Goal: Task Accomplishment & Management: Manage account settings

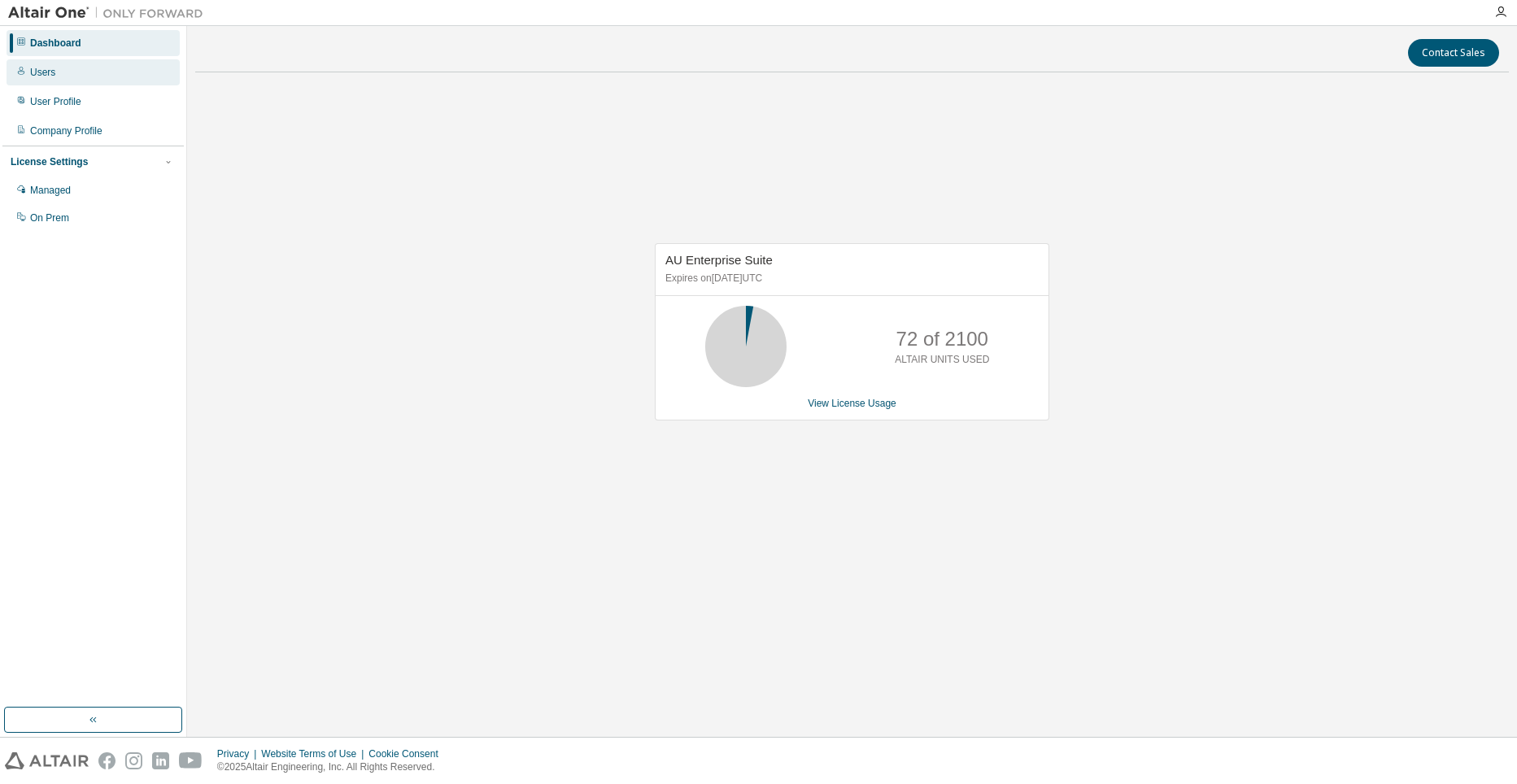
click at [77, 69] on div "Users" at bounding box center [93, 72] width 173 height 26
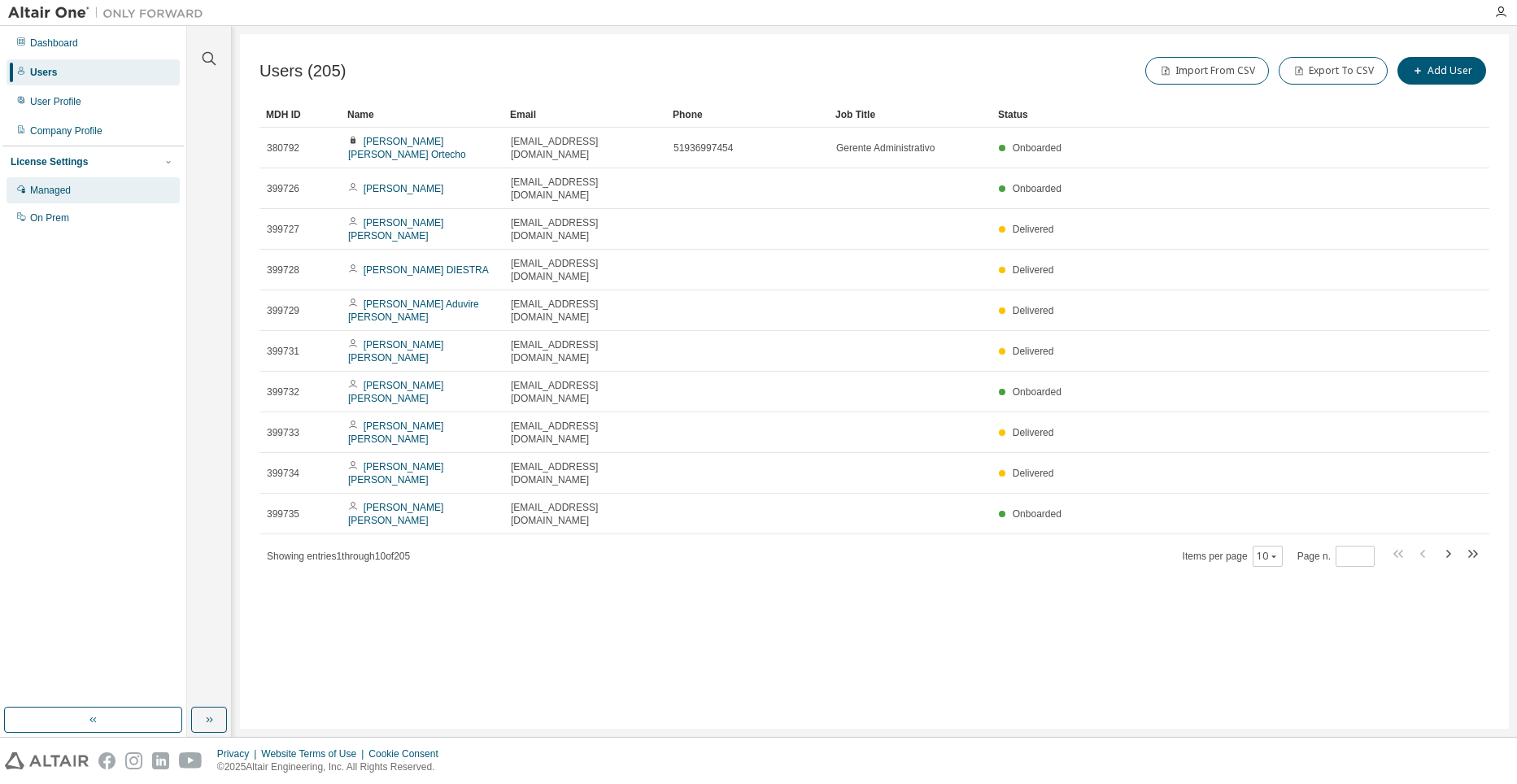
click at [71, 194] on div "Managed" at bounding box center [93, 190] width 173 height 26
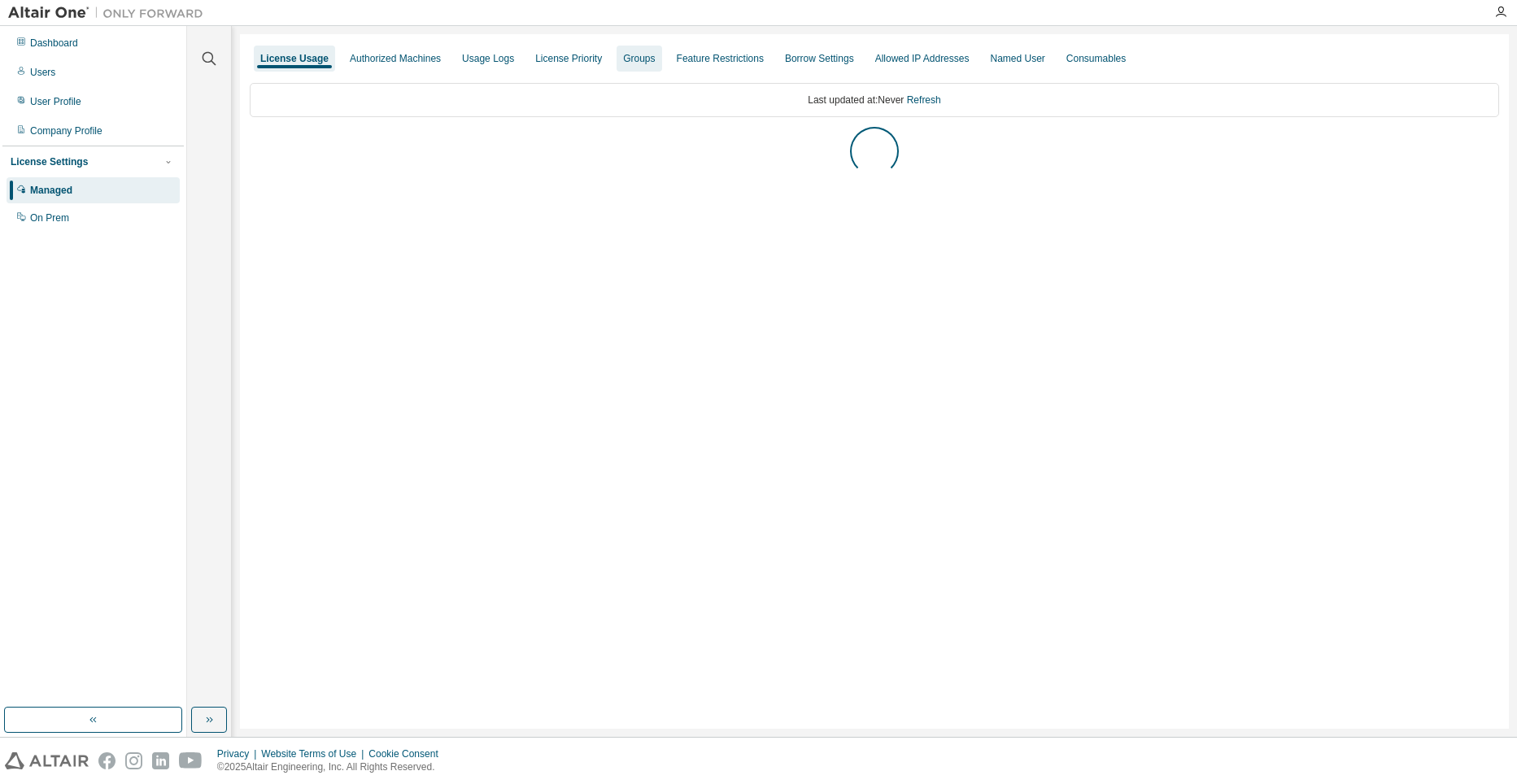
click at [640, 57] on div "Groups" at bounding box center [639, 58] width 31 height 13
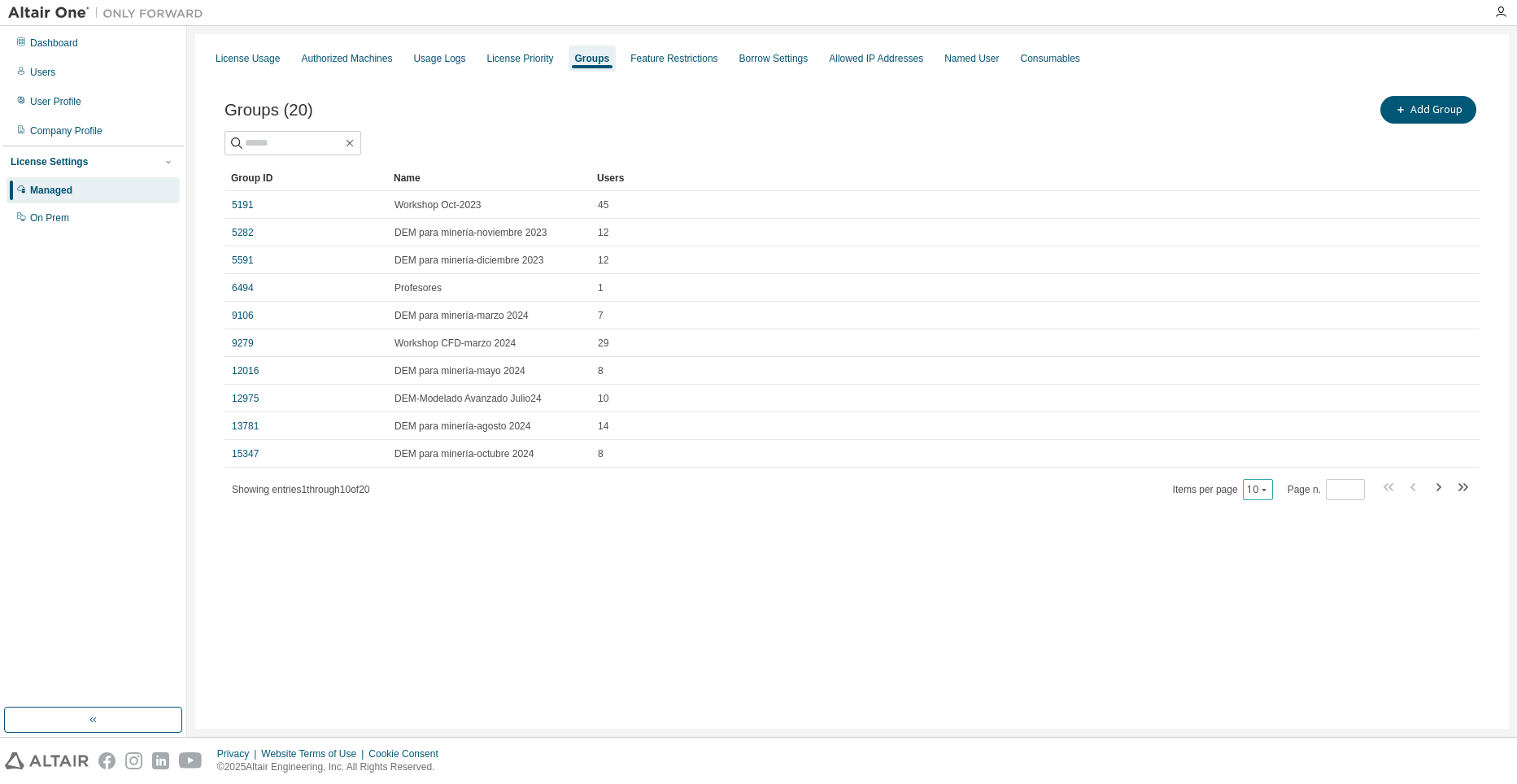
click at [1260, 485] on icon "button" at bounding box center [1264, 490] width 10 height 10
click at [1274, 550] on div "30" at bounding box center [1309, 550] width 130 height 19
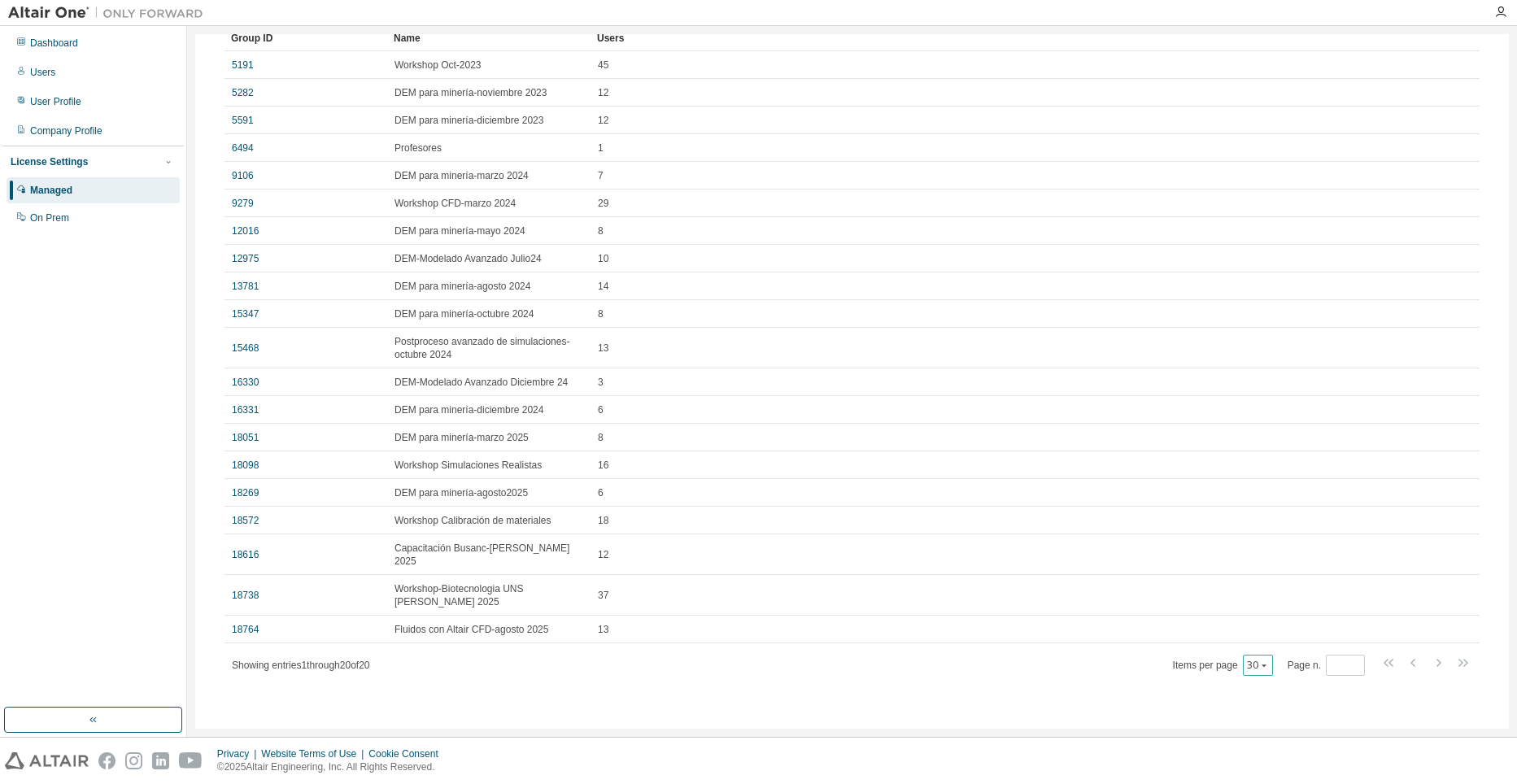
scroll to position [114, 0]
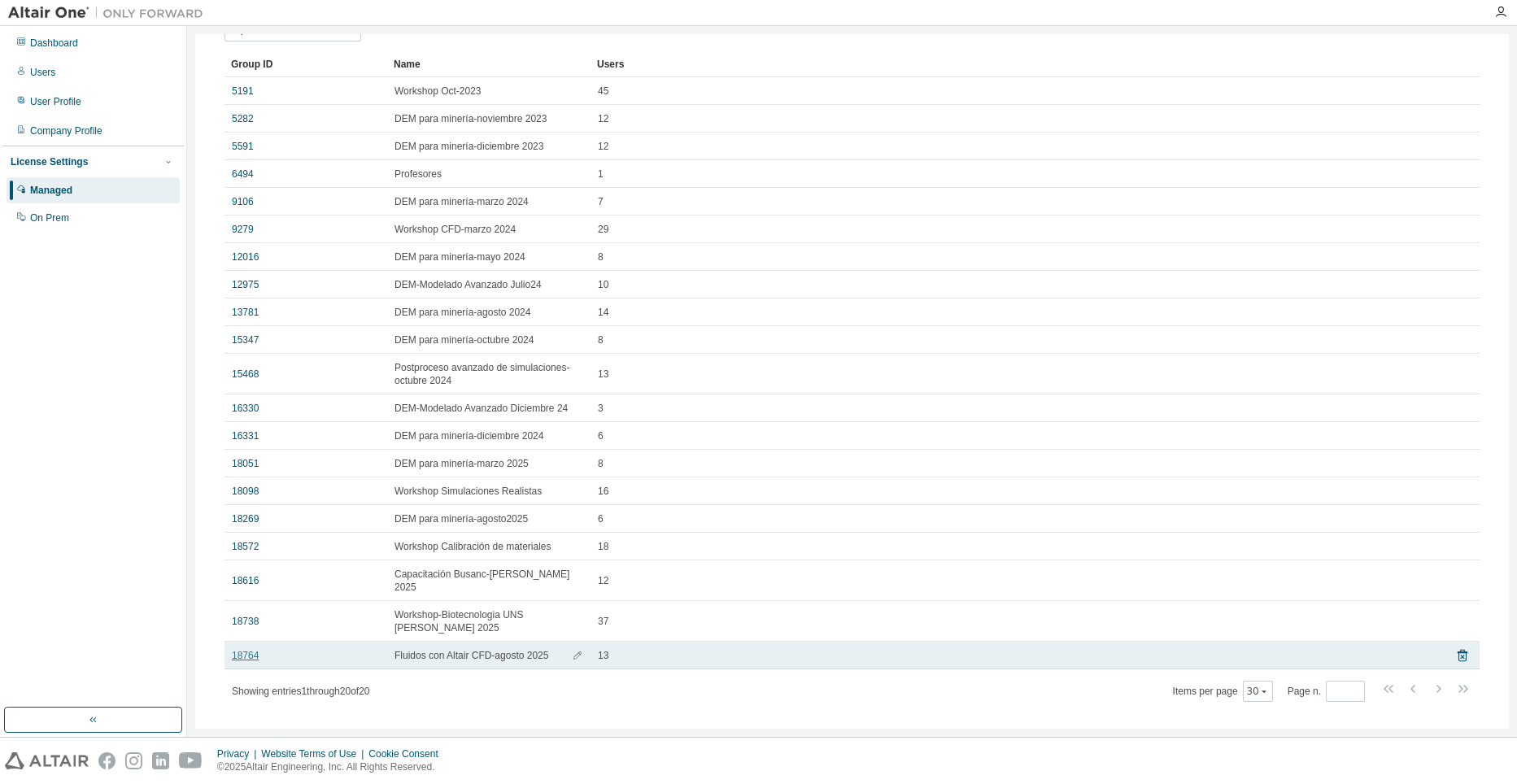
click at [246, 648] on link "18764" at bounding box center [245, 654] width 27 height 13
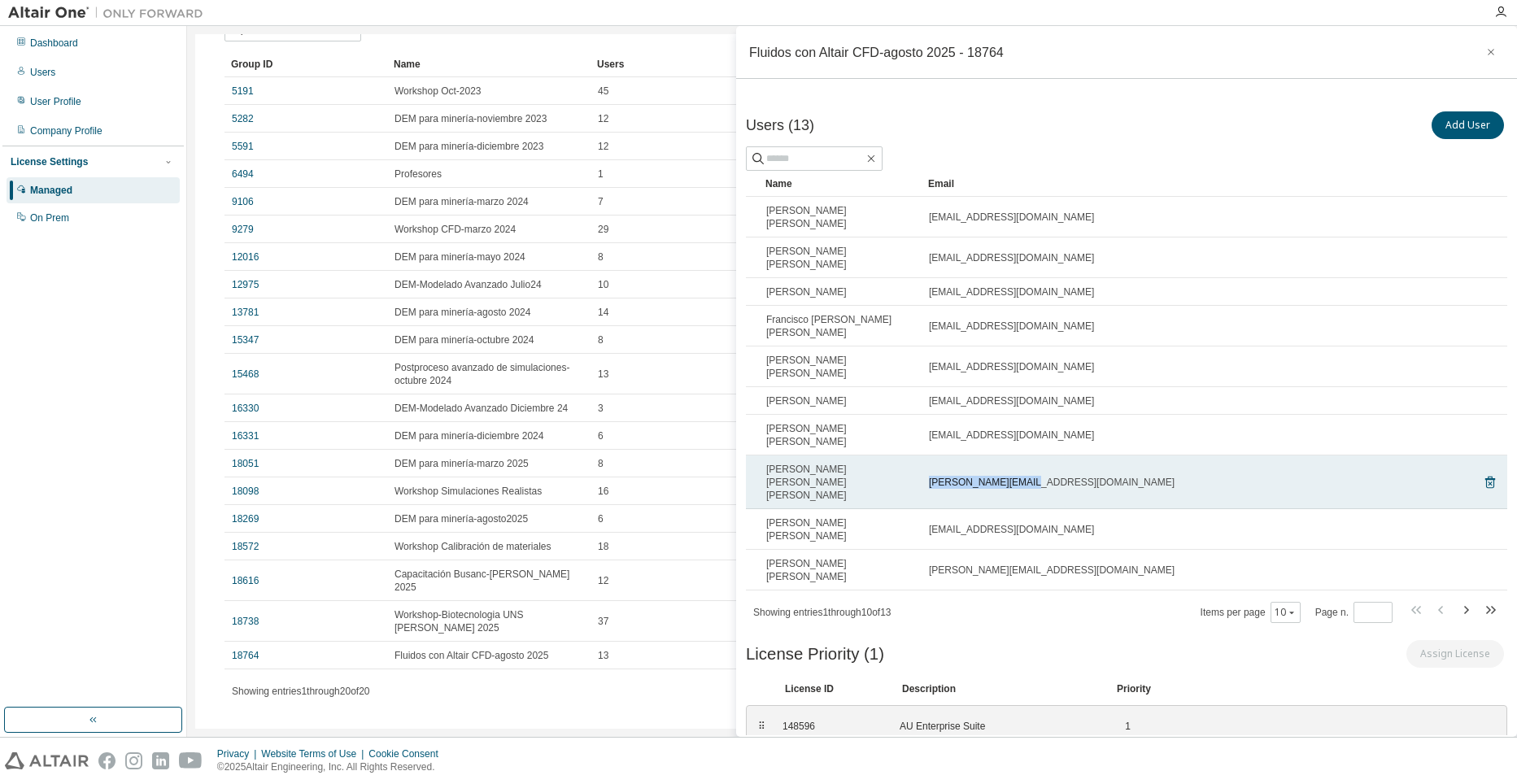
drag, startPoint x: 1021, startPoint y: 403, endPoint x: 928, endPoint y: 406, distance: 93.0
click at [928, 455] on td "Jos.jrg90@gmail.com" at bounding box center [1202, 481] width 560 height 53
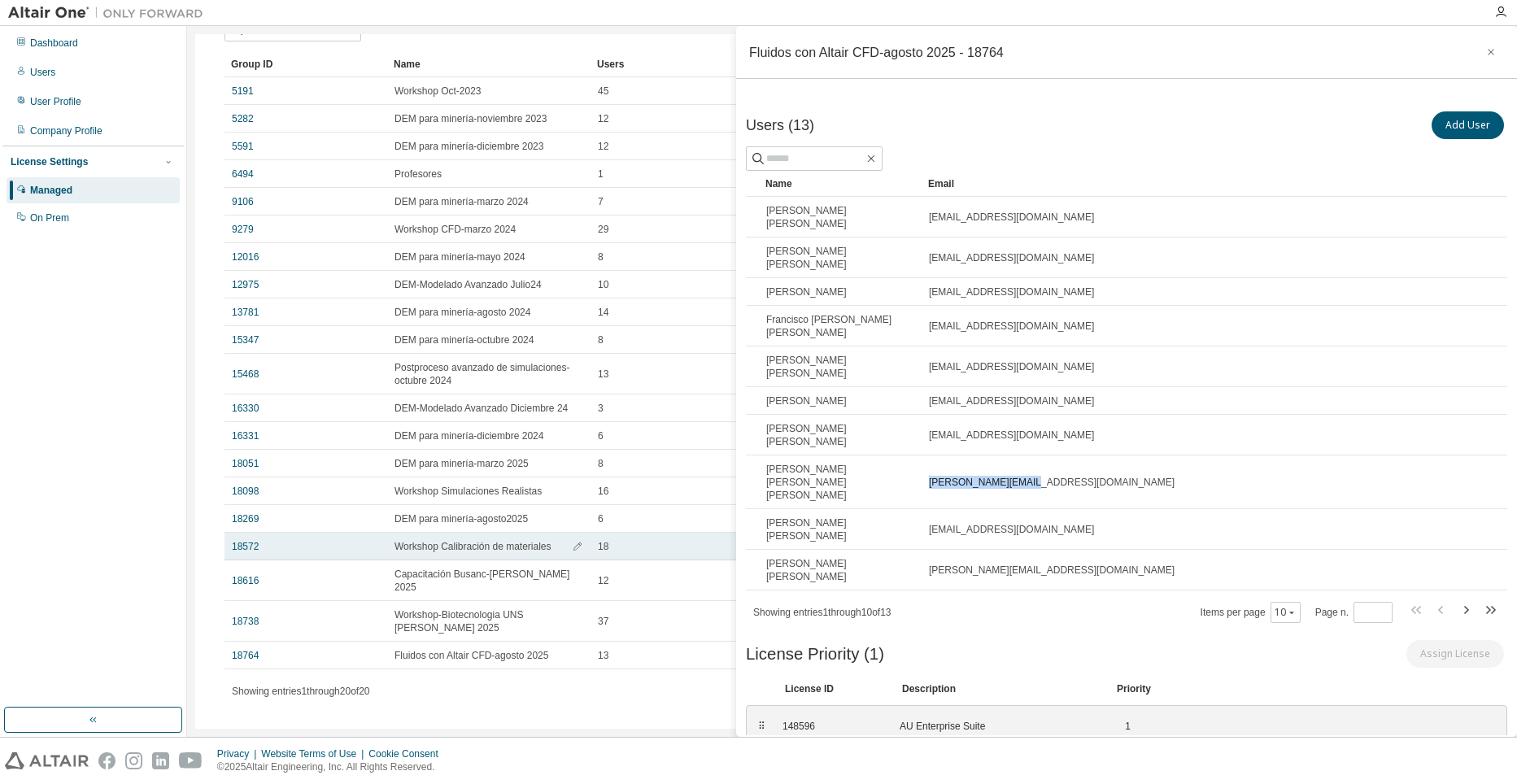
copy span "Jos.jrg90@gmail.com"
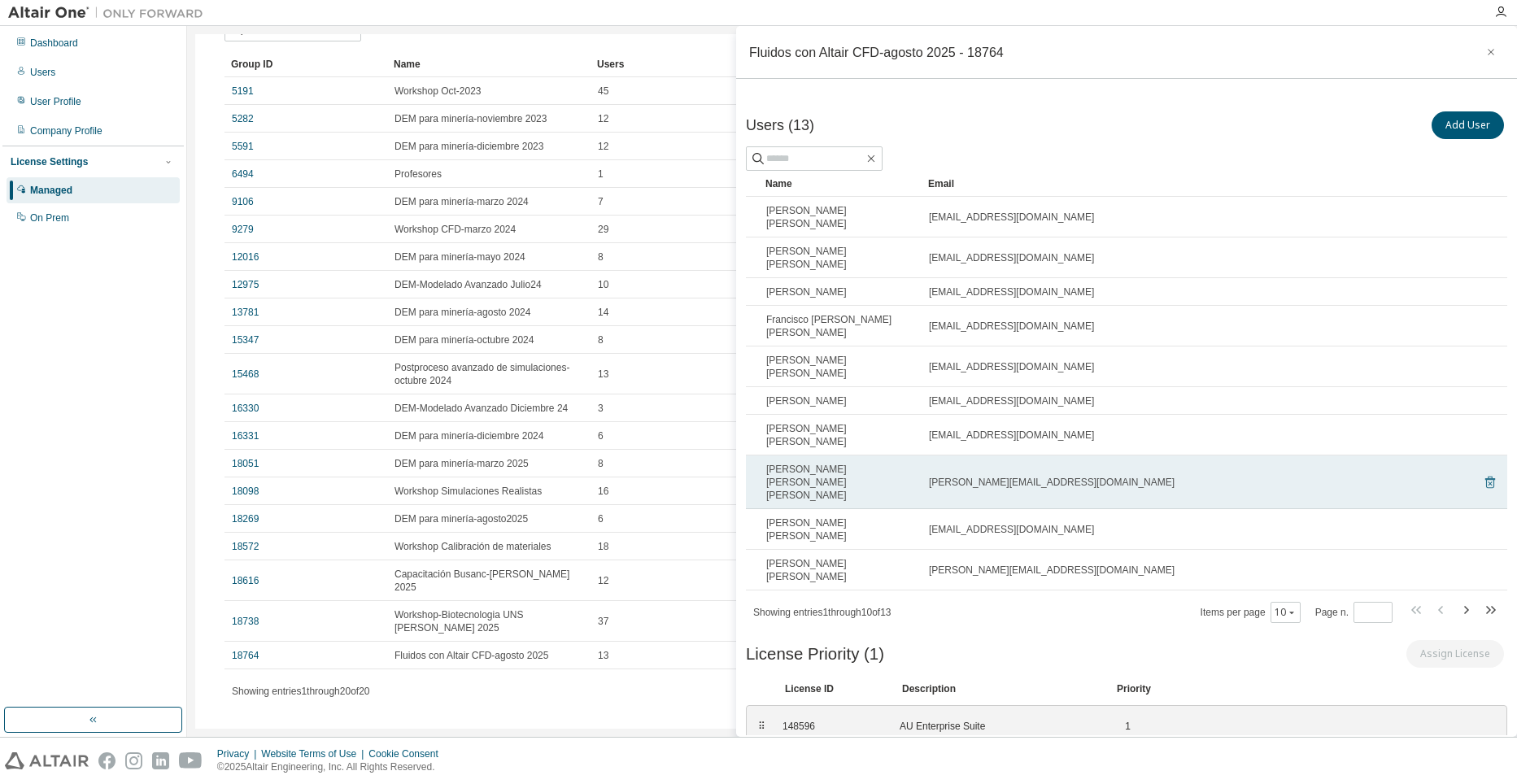
click at [1492, 472] on icon at bounding box center [1489, 481] width 14 height 19
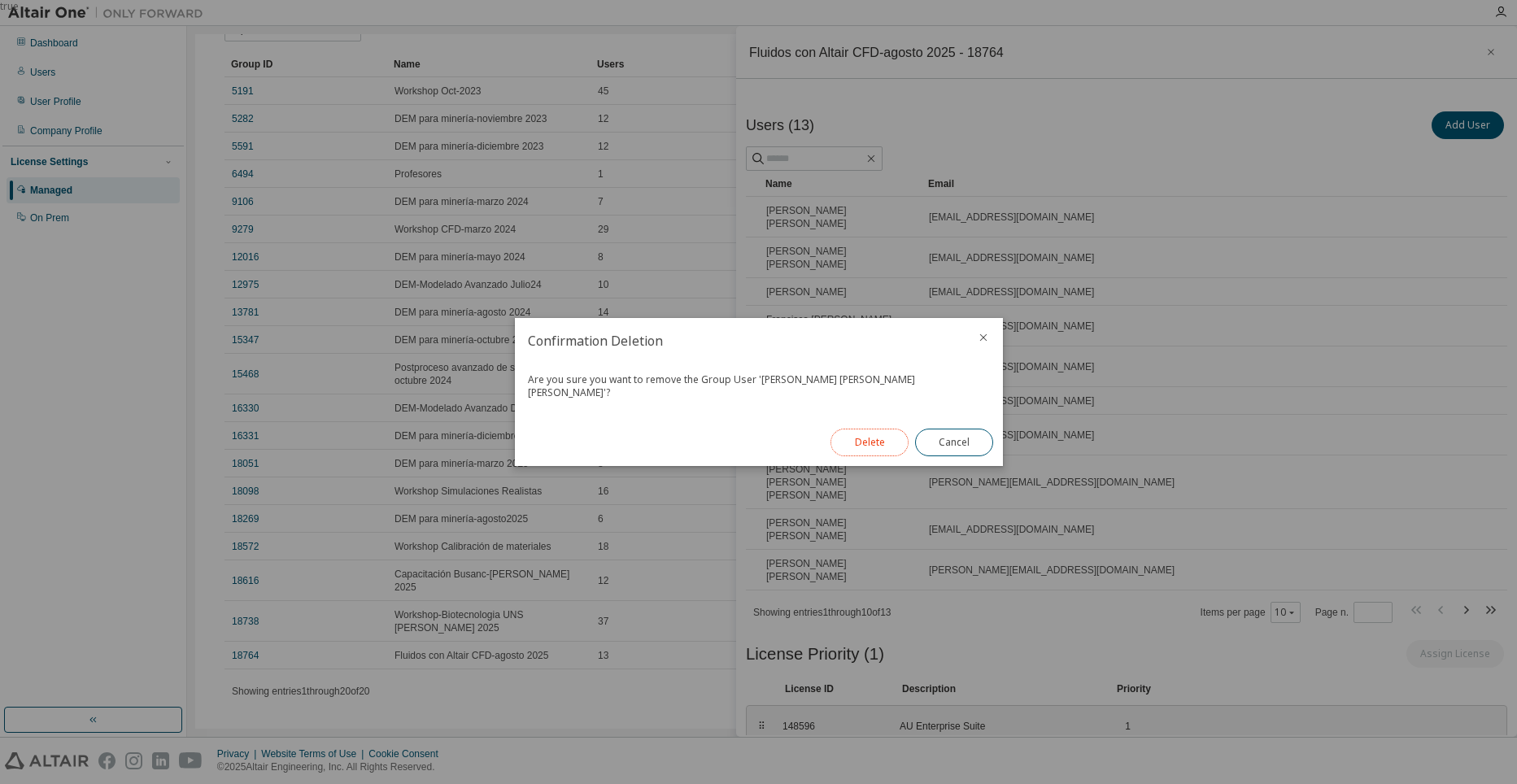
click at [873, 432] on button "Delete" at bounding box center [869, 442] width 78 height 28
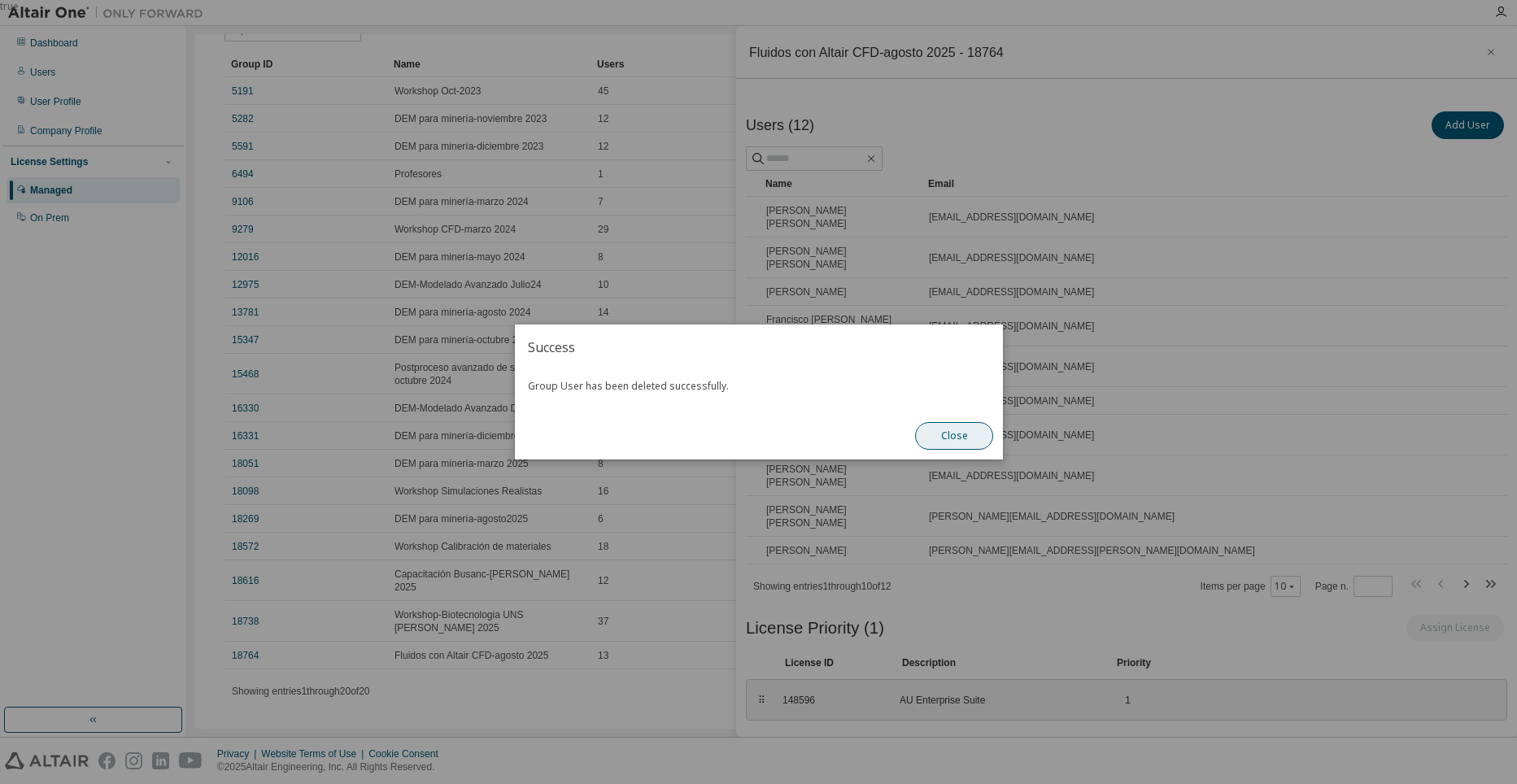
click at [962, 430] on button "Close" at bounding box center [954, 436] width 78 height 28
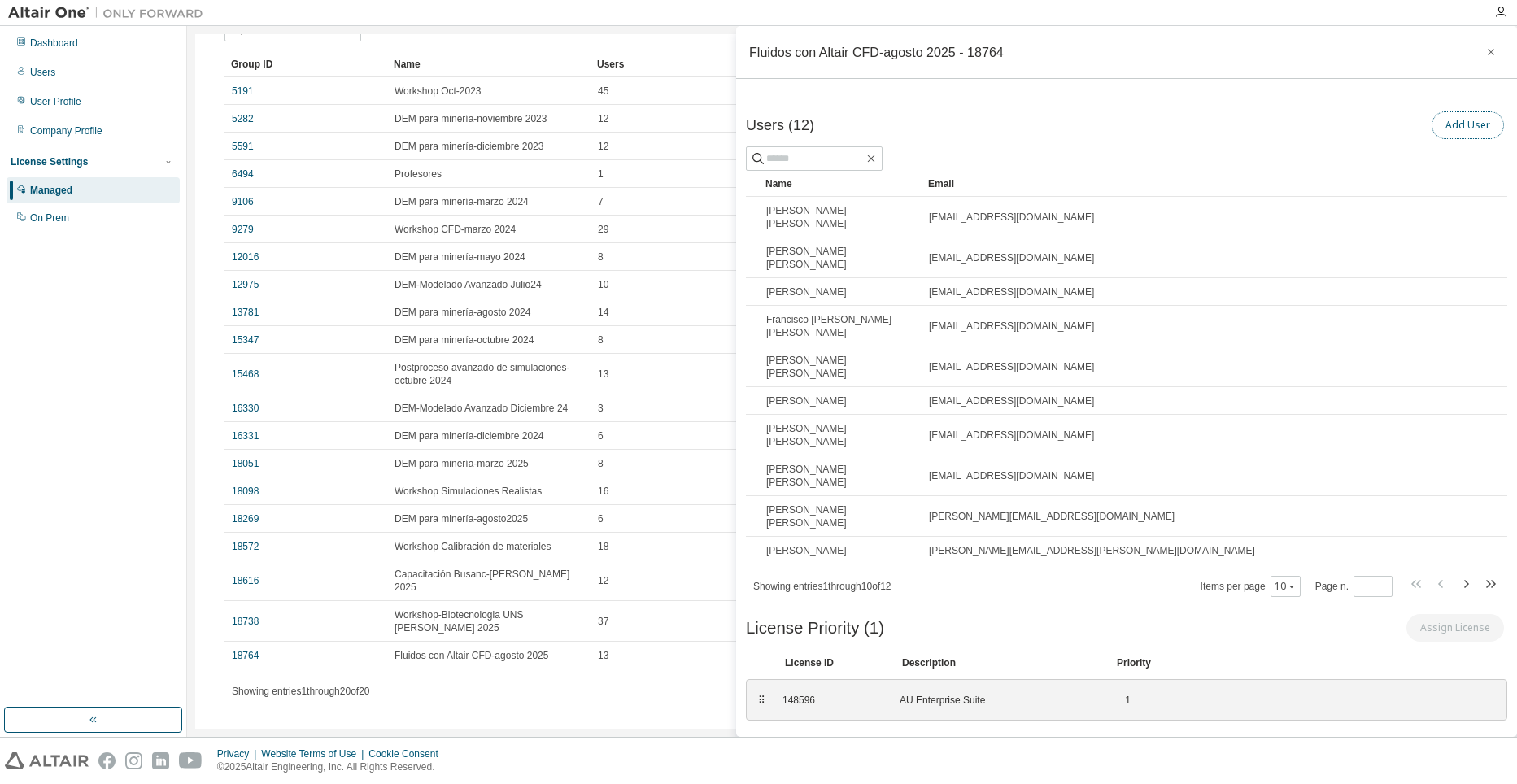
click at [1478, 125] on button "Add User" at bounding box center [1467, 125] width 72 height 28
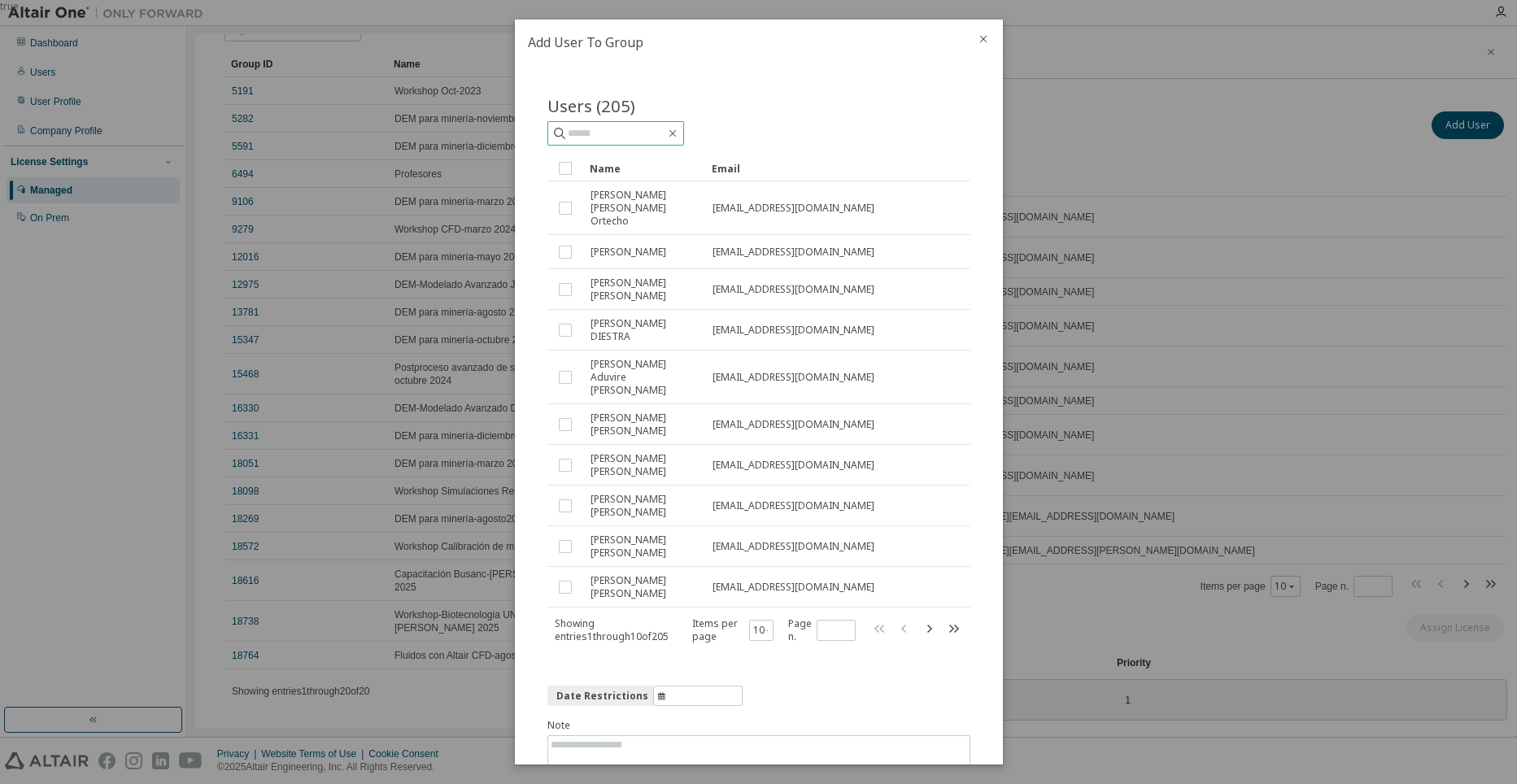
click at [627, 123] on span at bounding box center [615, 133] width 137 height 25
click at [622, 129] on input "text" at bounding box center [616, 133] width 98 height 16
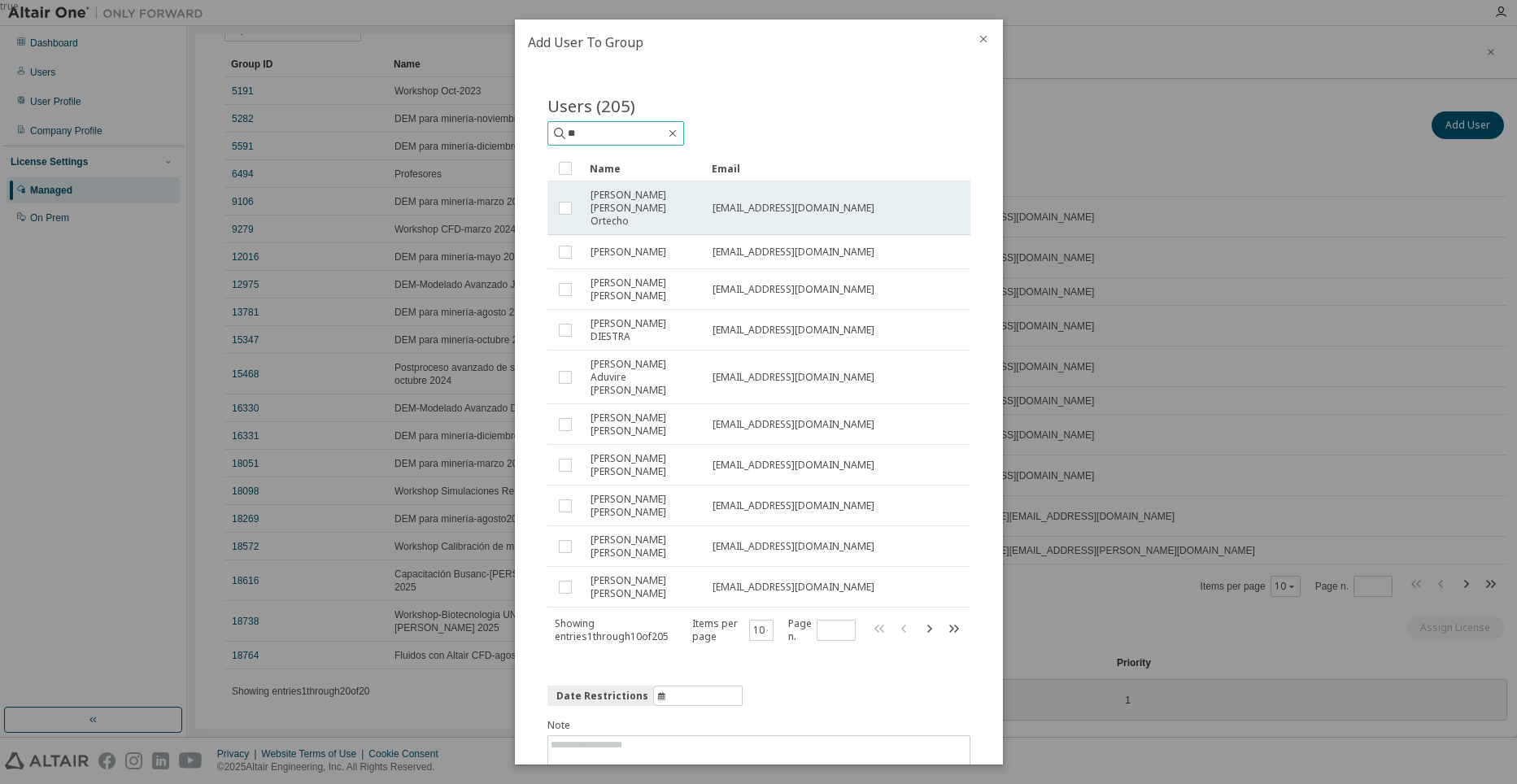
type input "*"
type input "******"
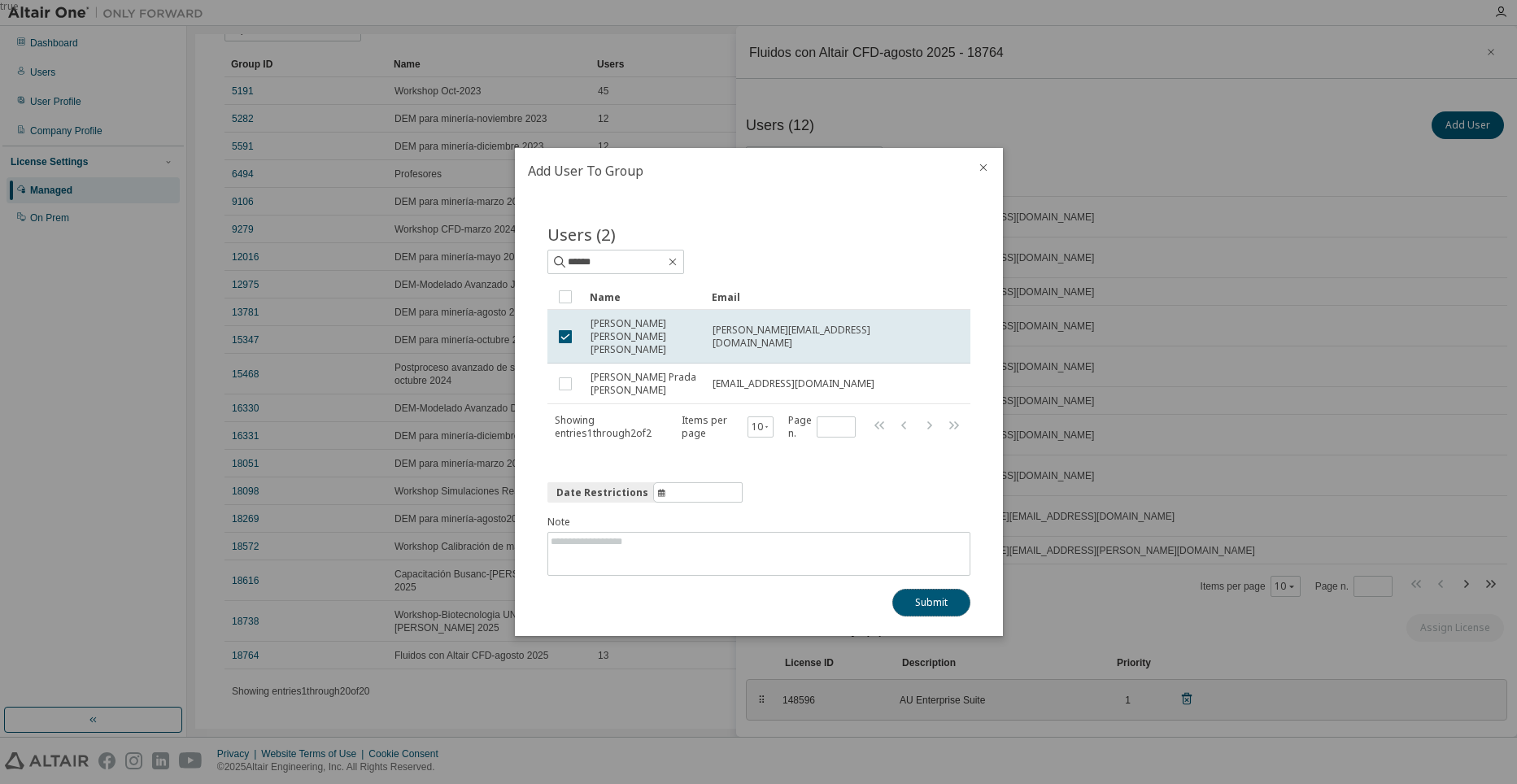
drag, startPoint x: 956, startPoint y: 599, endPoint x: 970, endPoint y: 603, distance: 14.6
click at [957, 598] on button "Submit" at bounding box center [931, 602] width 78 height 28
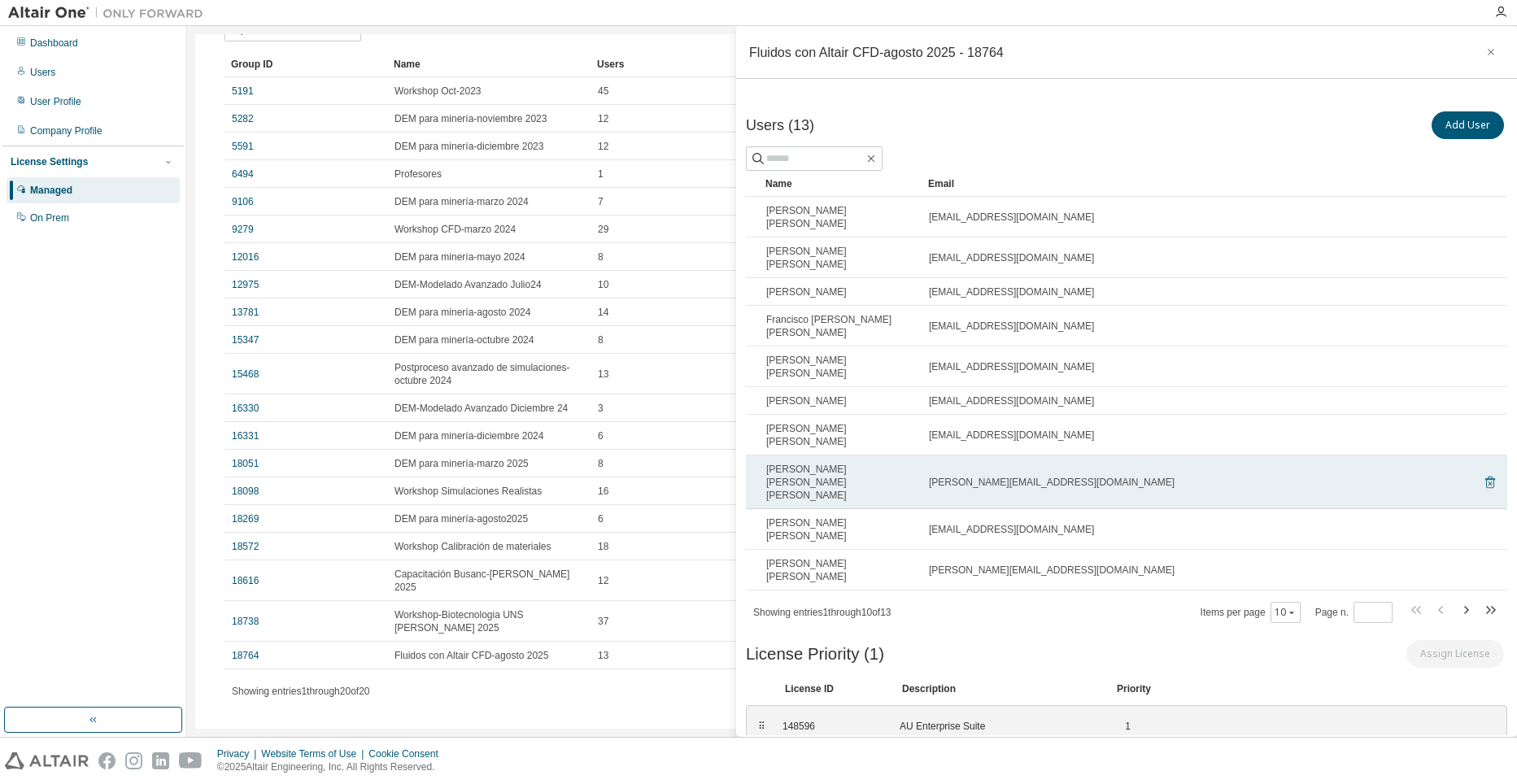
click at [1486, 476] on icon at bounding box center [1490, 482] width 10 height 12
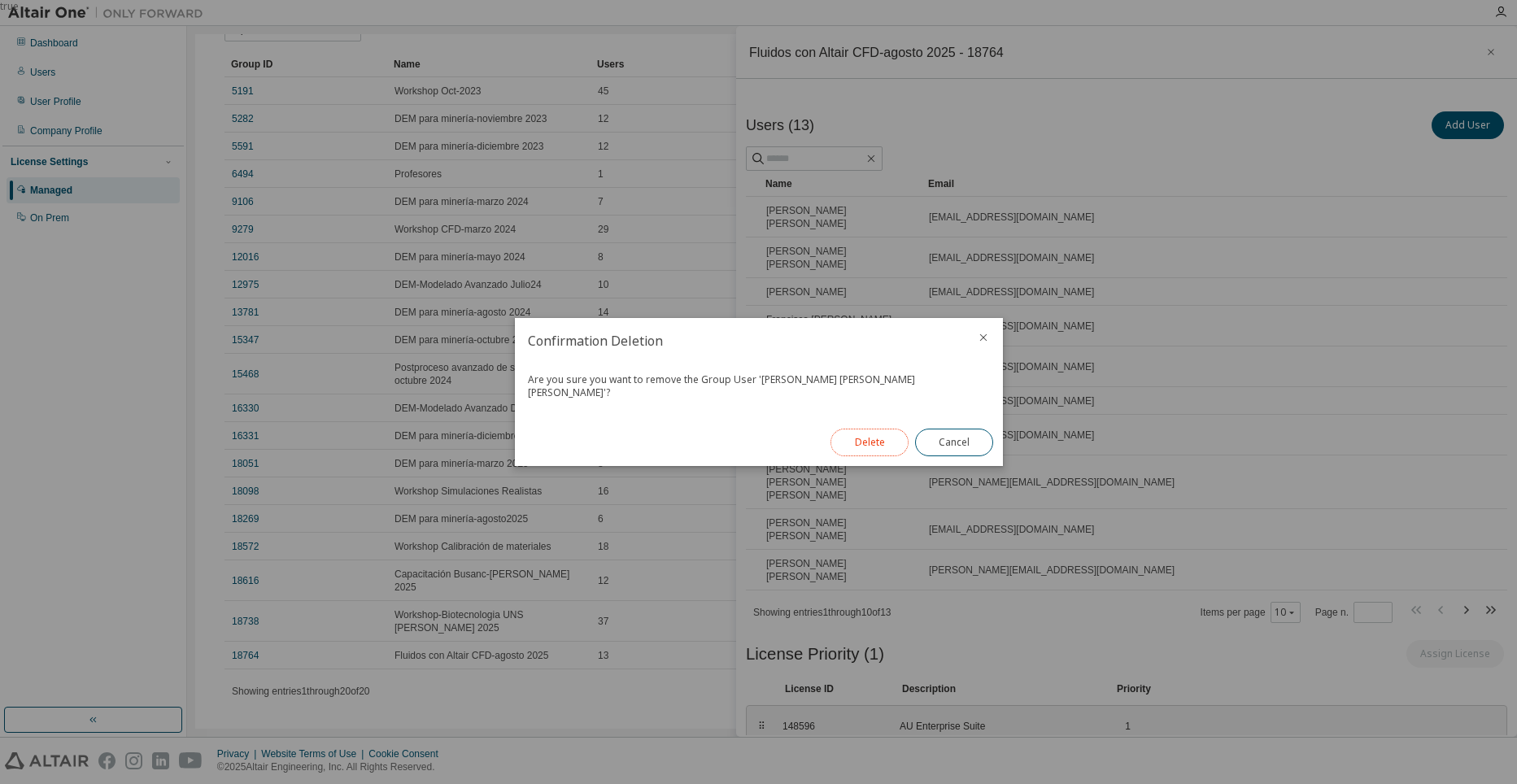
click at [875, 428] on button "Delete" at bounding box center [869, 442] width 78 height 28
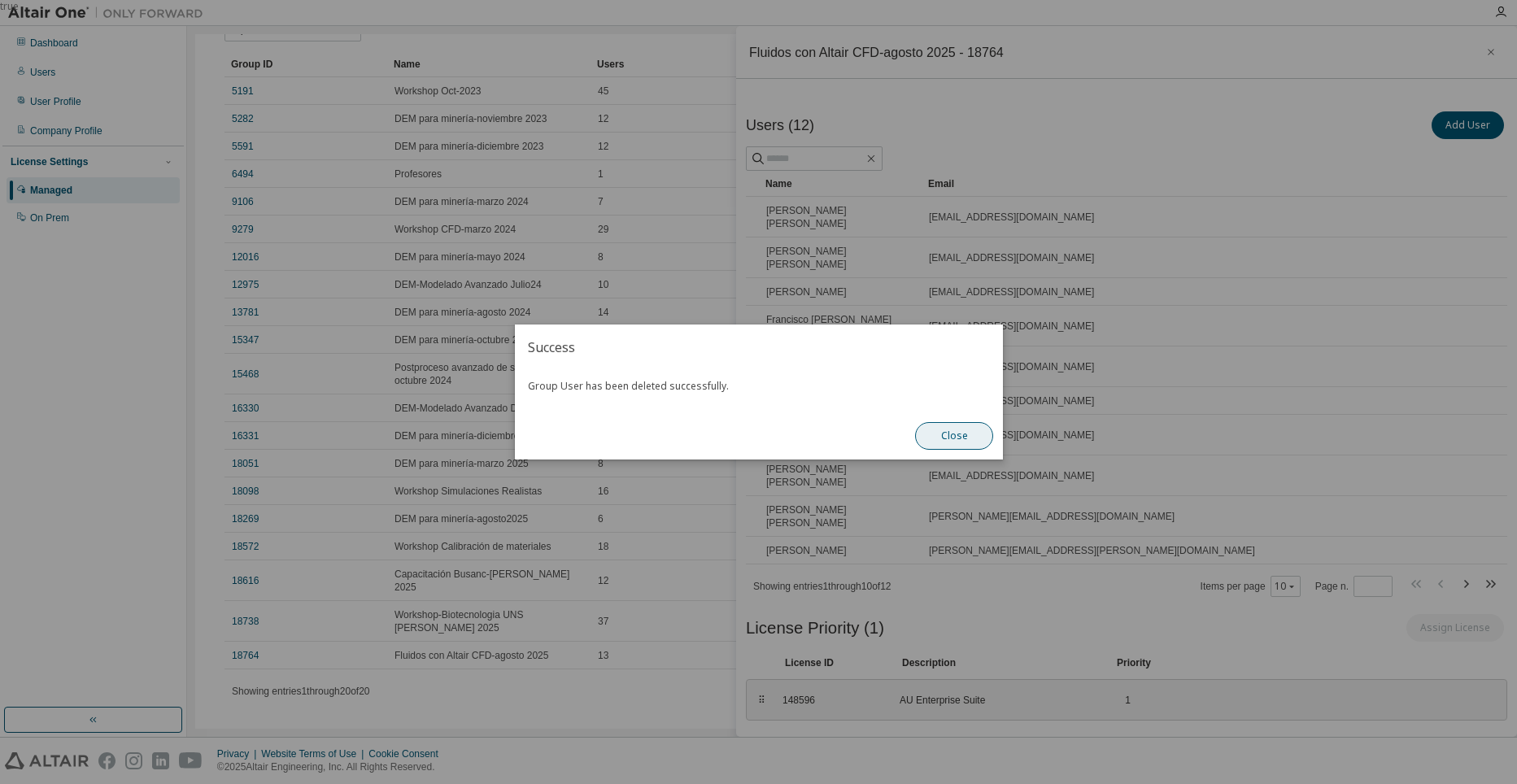
click at [973, 431] on button "Close" at bounding box center [954, 436] width 78 height 28
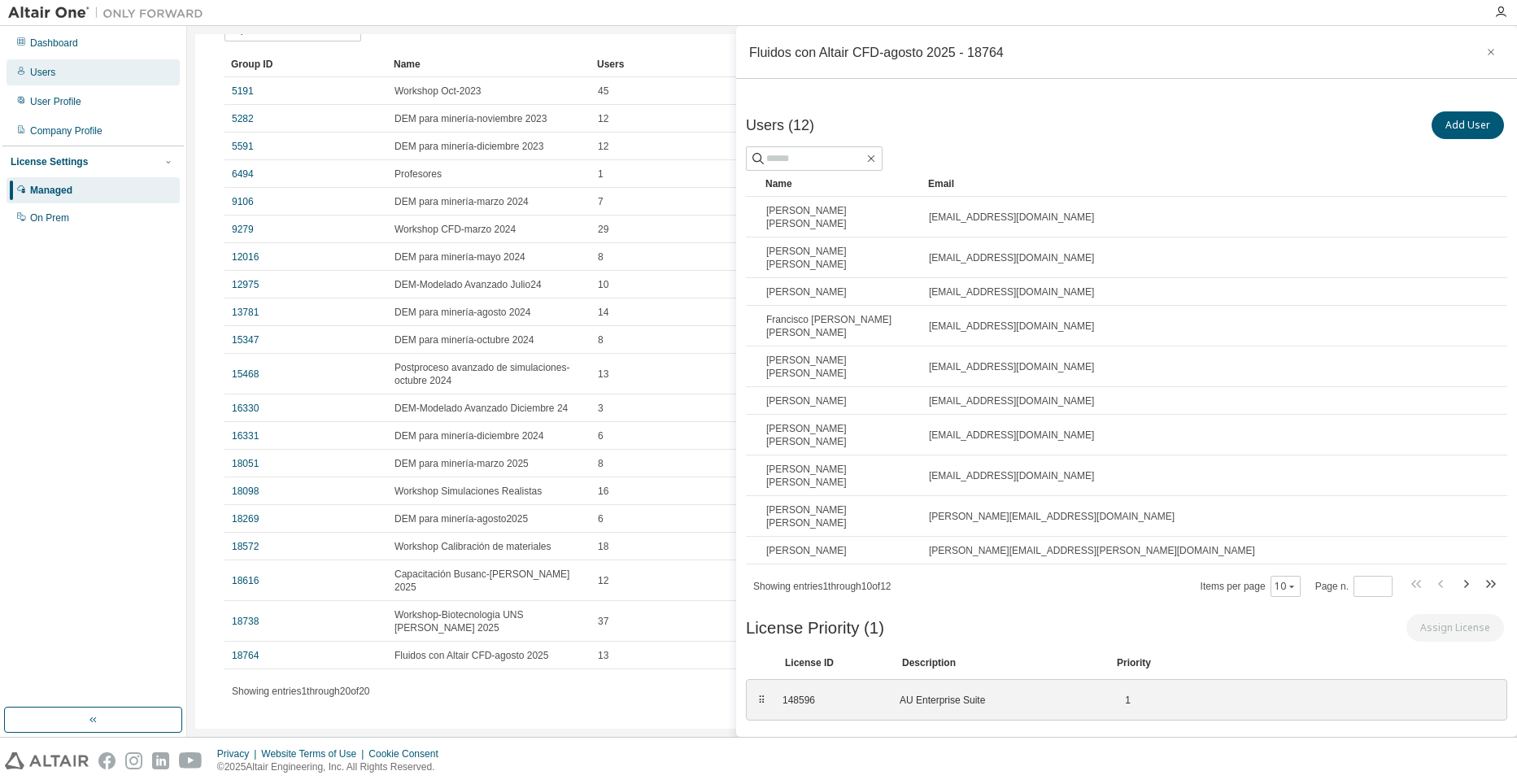
click at [70, 70] on div "Users" at bounding box center [93, 72] width 173 height 26
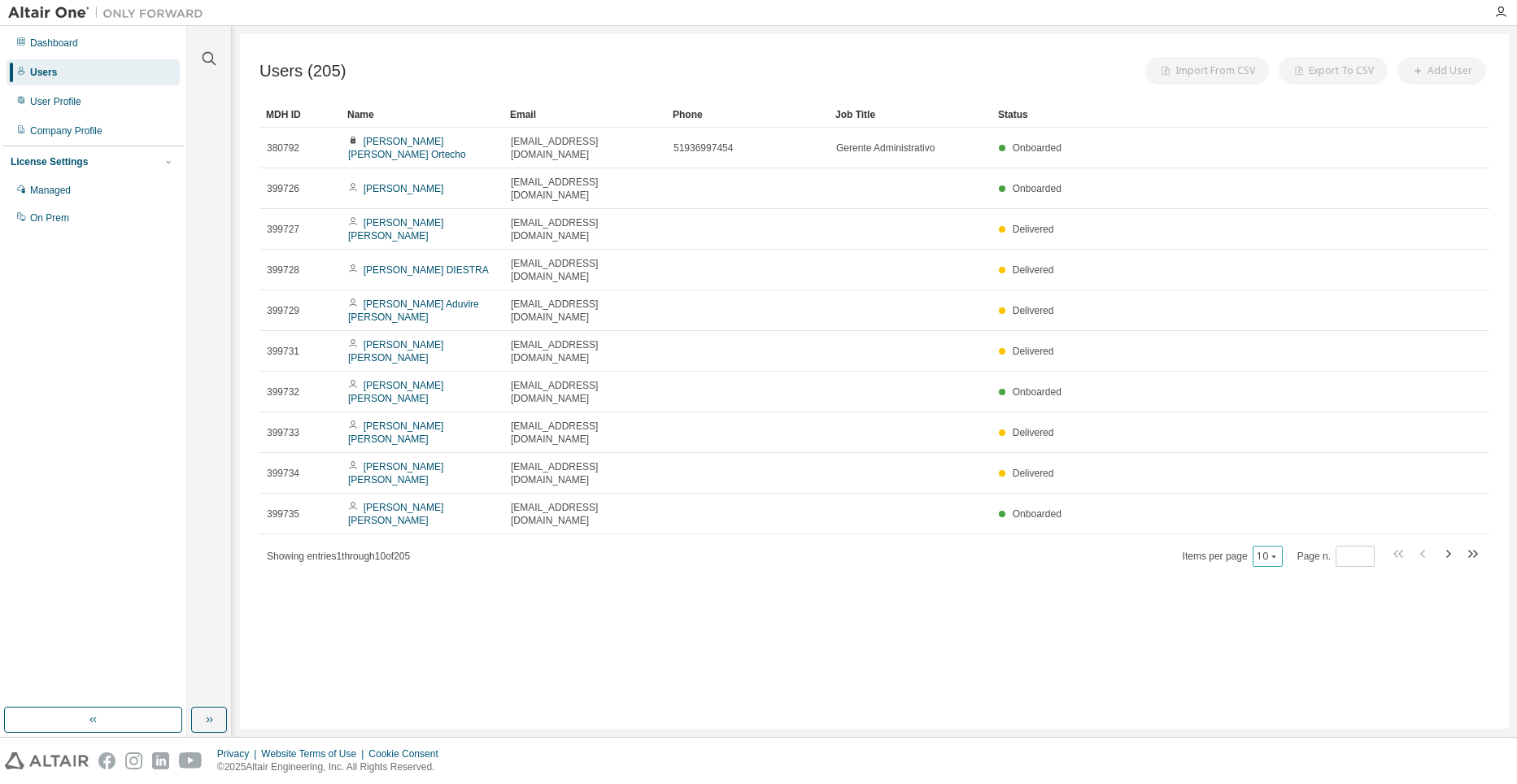
click at [1276, 551] on icon "button" at bounding box center [1274, 556] width 10 height 10
click at [1284, 565] on div "100" at bounding box center [1319, 564] width 130 height 19
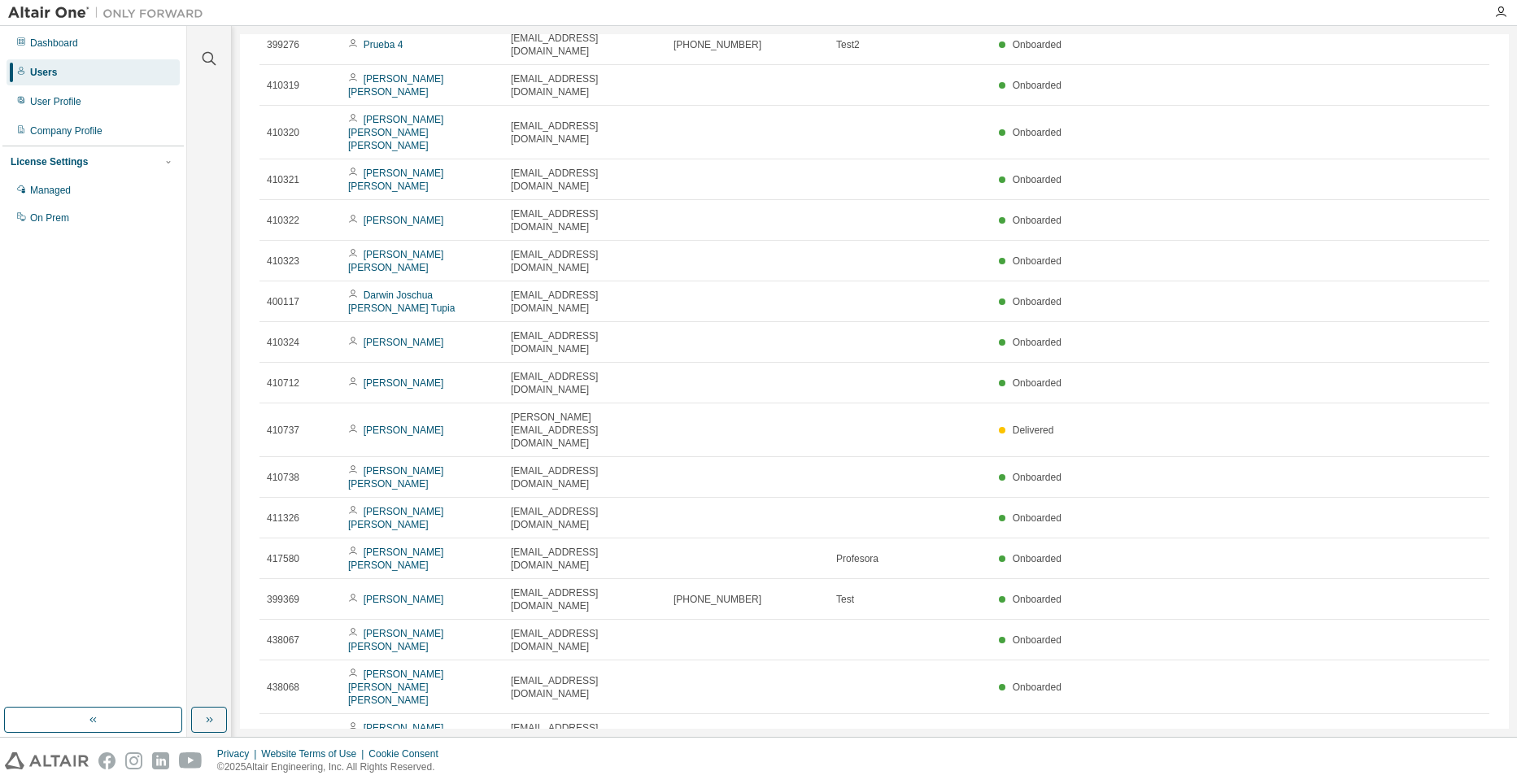
scroll to position [2642, 0]
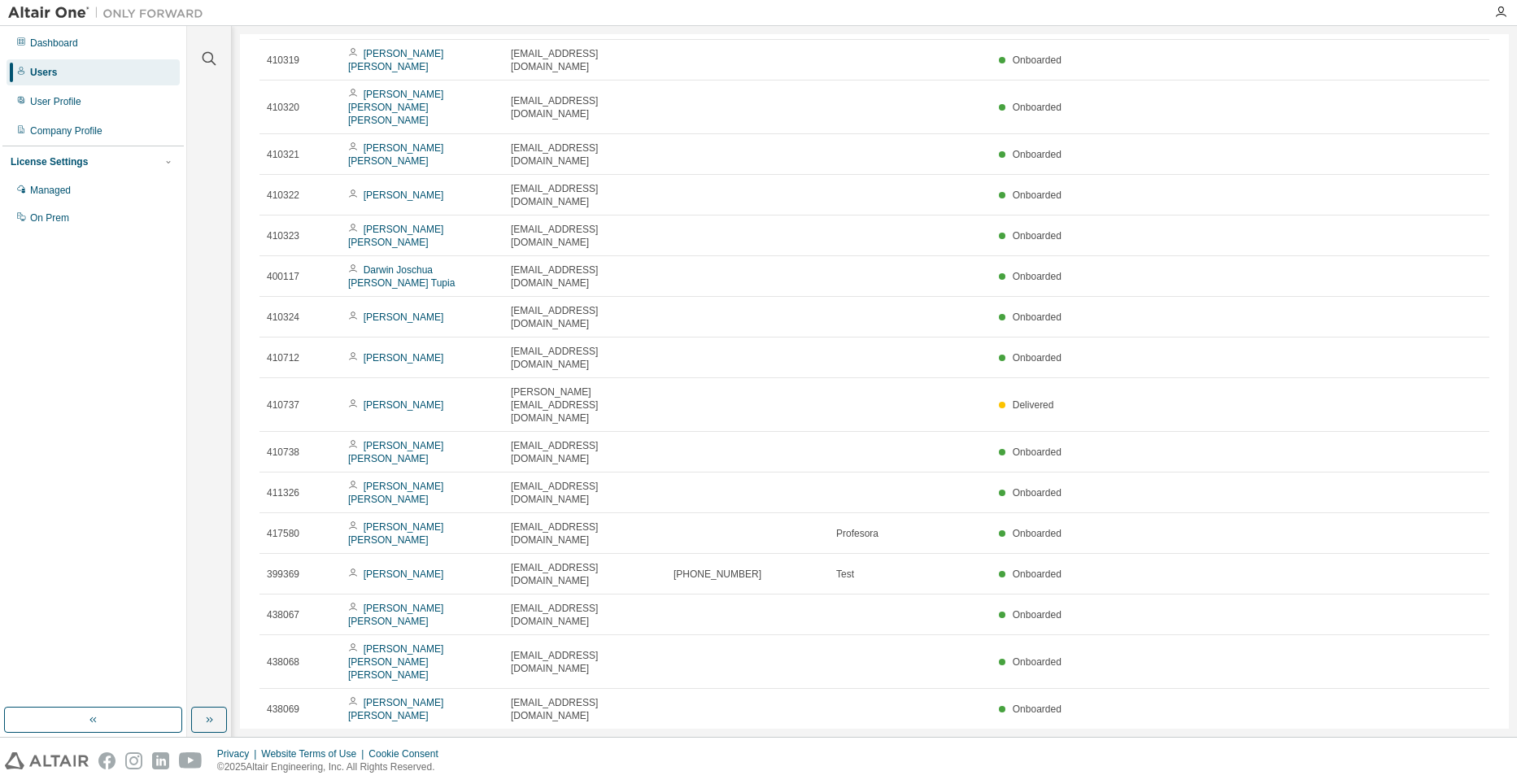
type input "*"
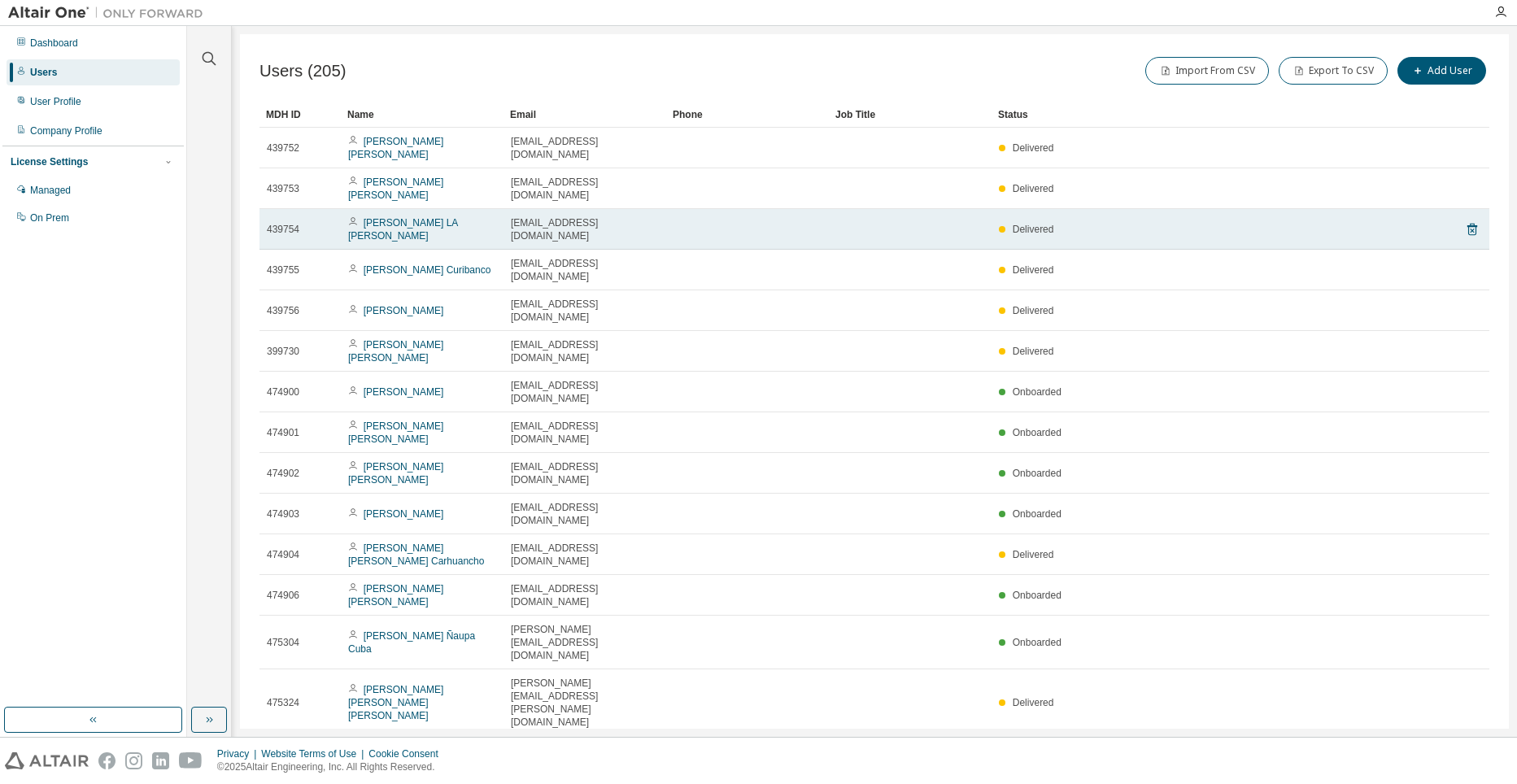
scroll to position [693, 0]
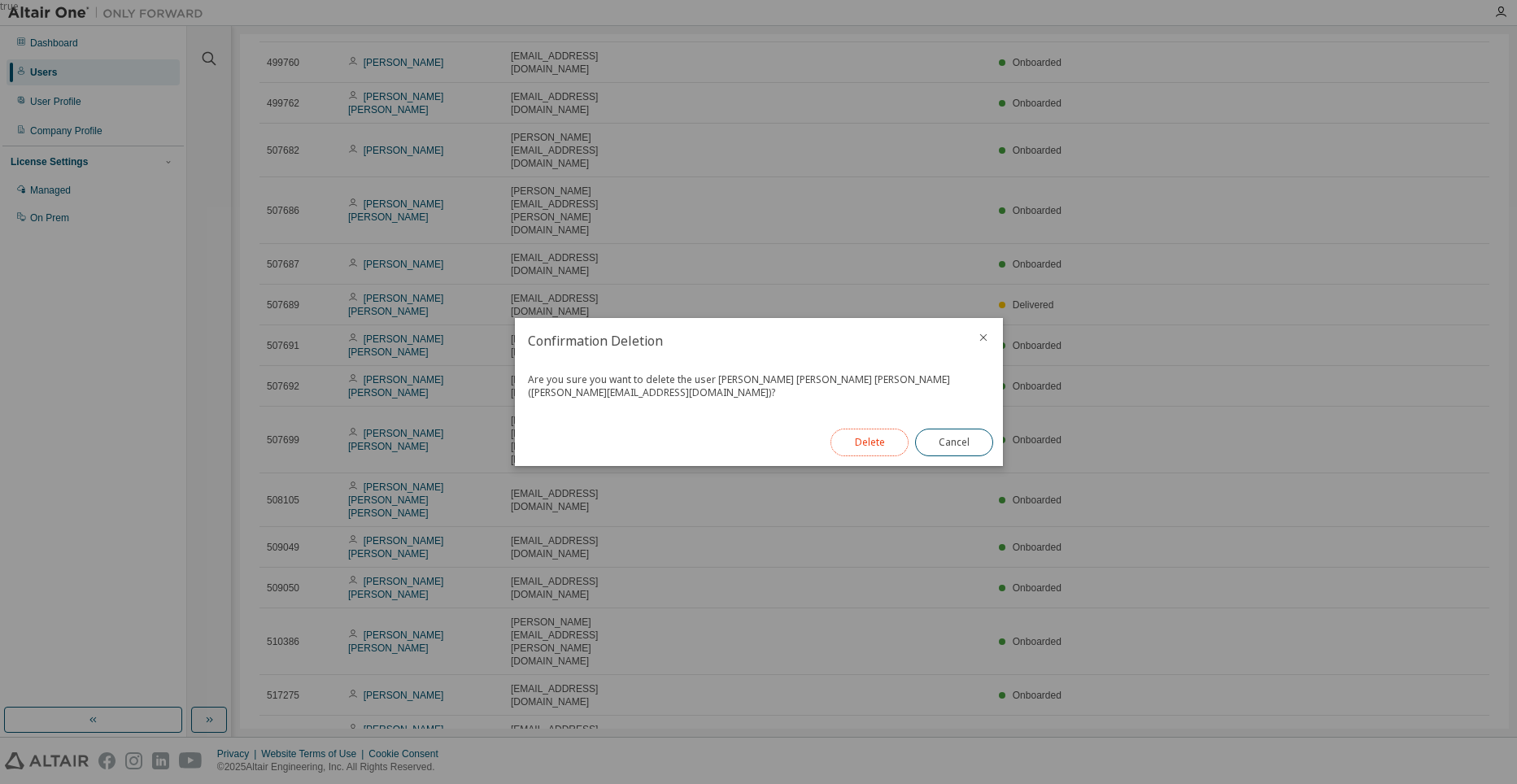
click at [890, 433] on button "Delete" at bounding box center [869, 442] width 78 height 28
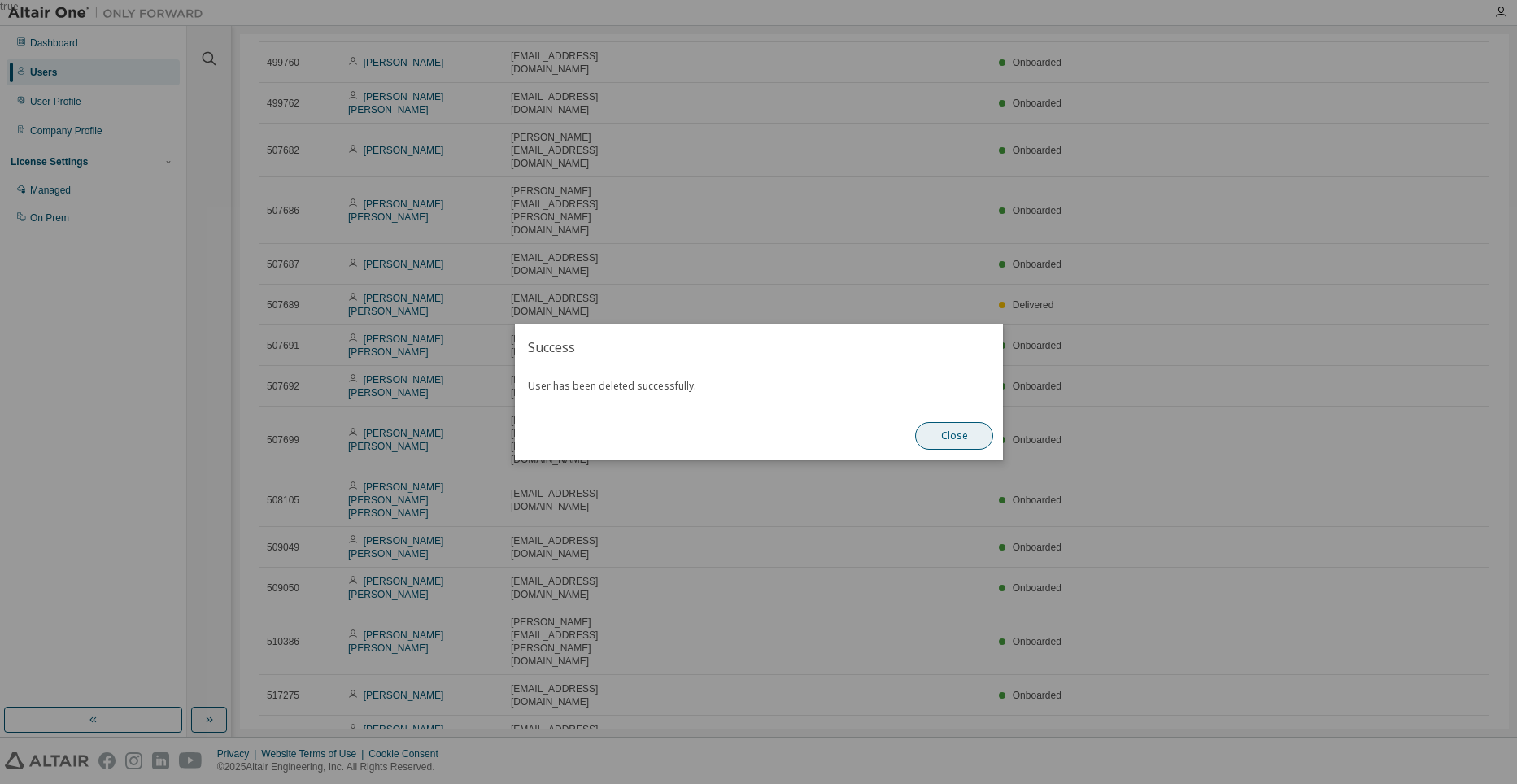
click at [959, 431] on button "Close" at bounding box center [954, 436] width 78 height 28
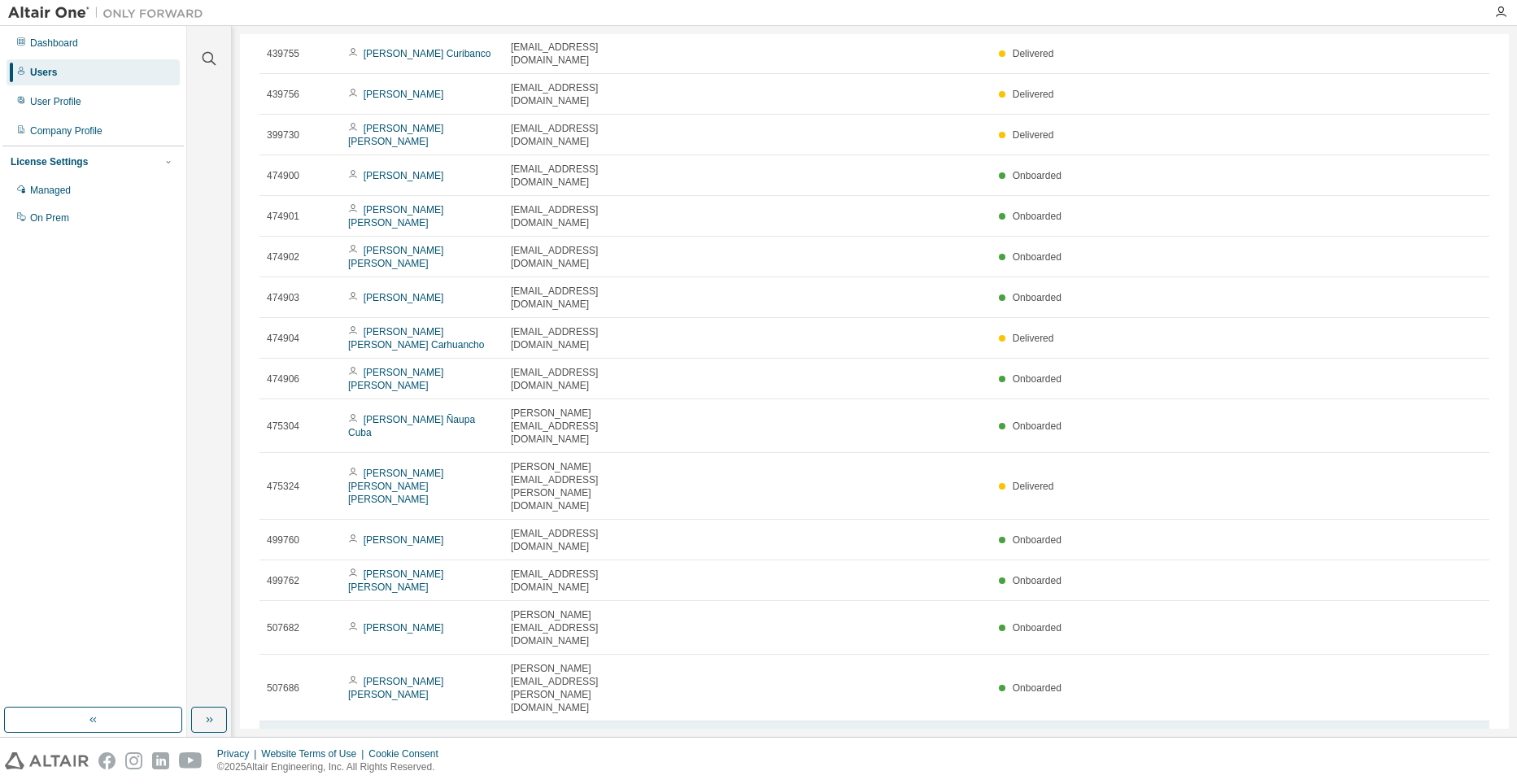
scroll to position [0, 0]
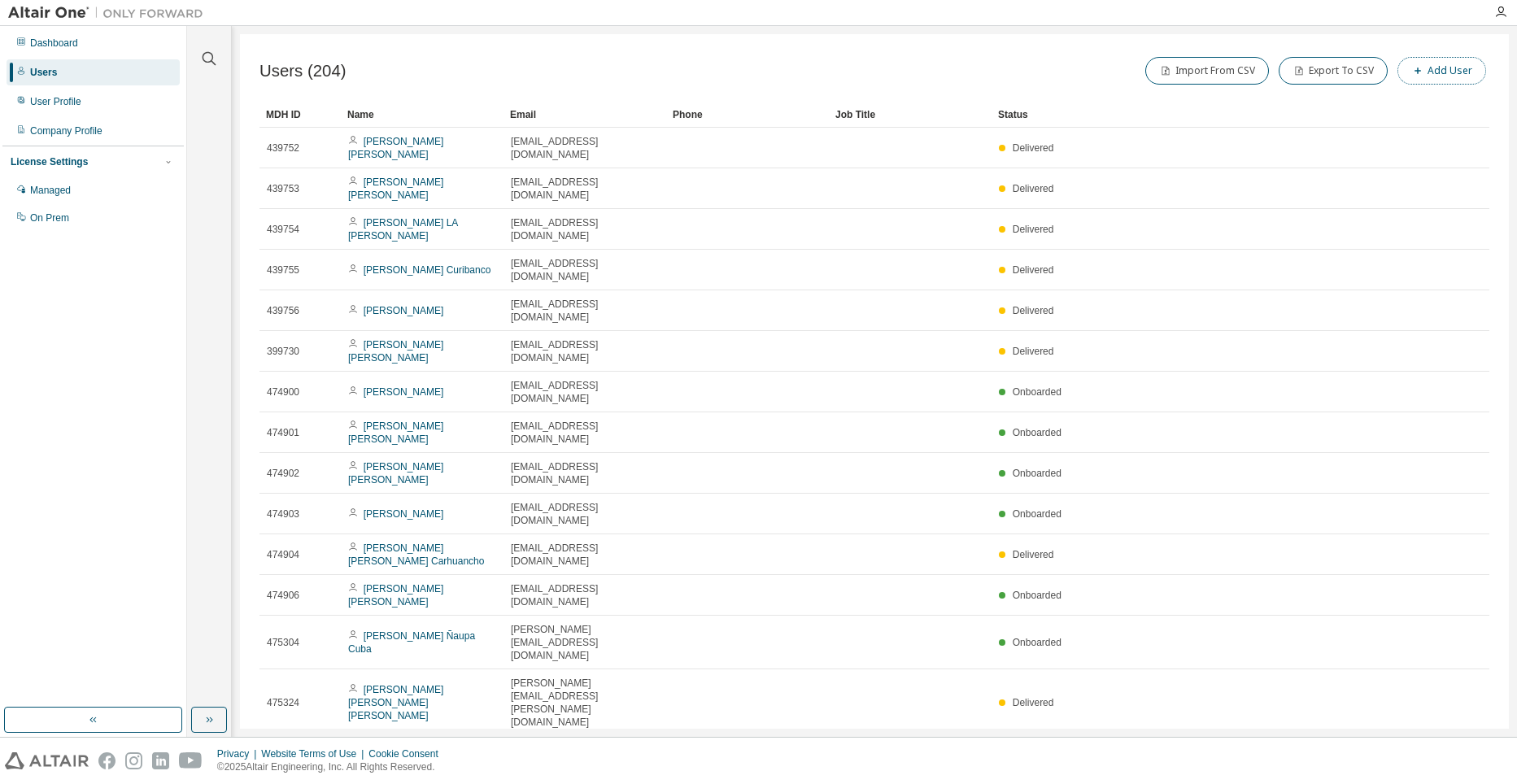
click at [1444, 65] on button "Add User" at bounding box center [1442, 70] width 89 height 28
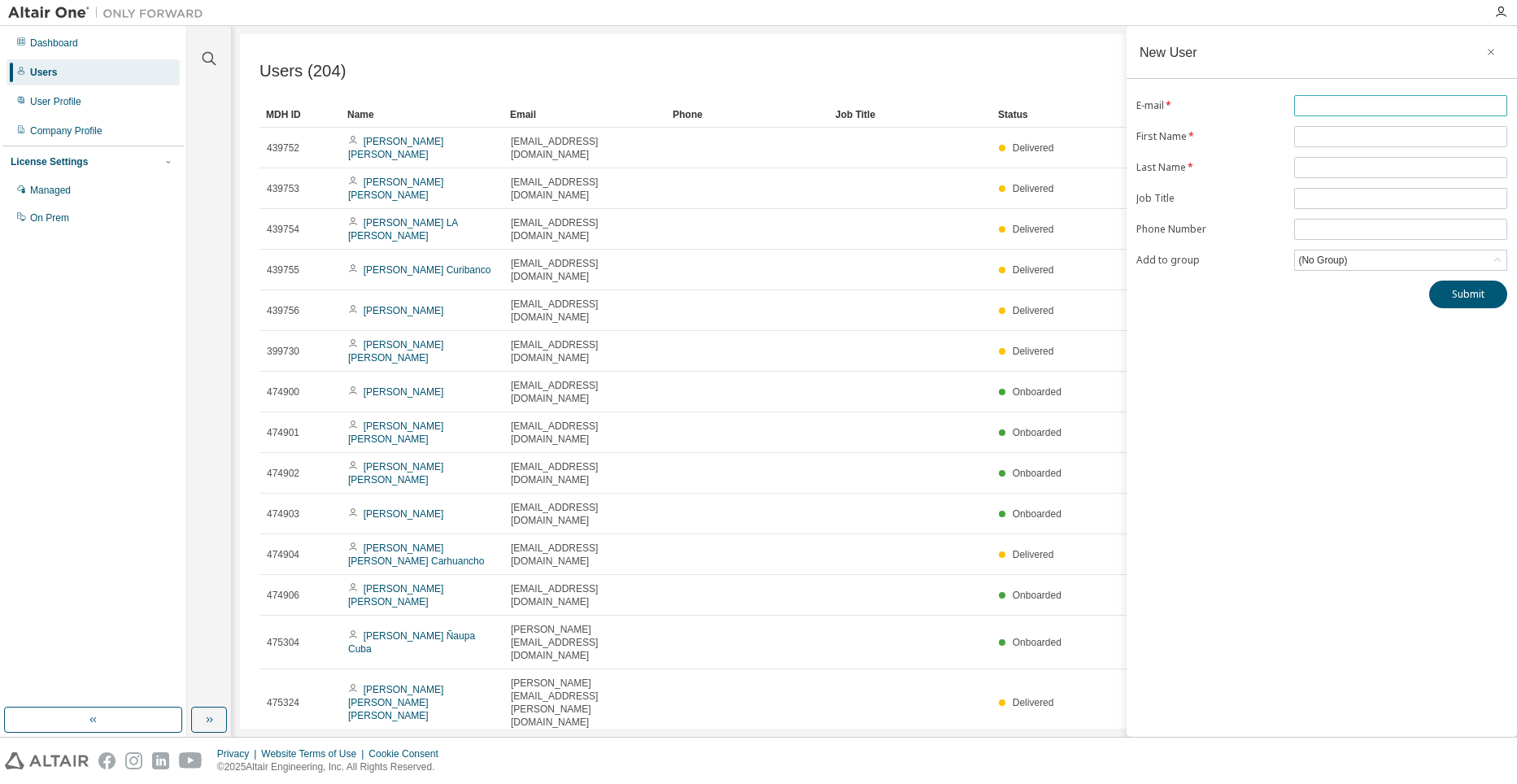
click at [1325, 103] on input "text" at bounding box center [1401, 105] width 205 height 13
paste input "**********"
type input "**********"
click at [1357, 130] on input "text" at bounding box center [1401, 136] width 205 height 13
type input "*"
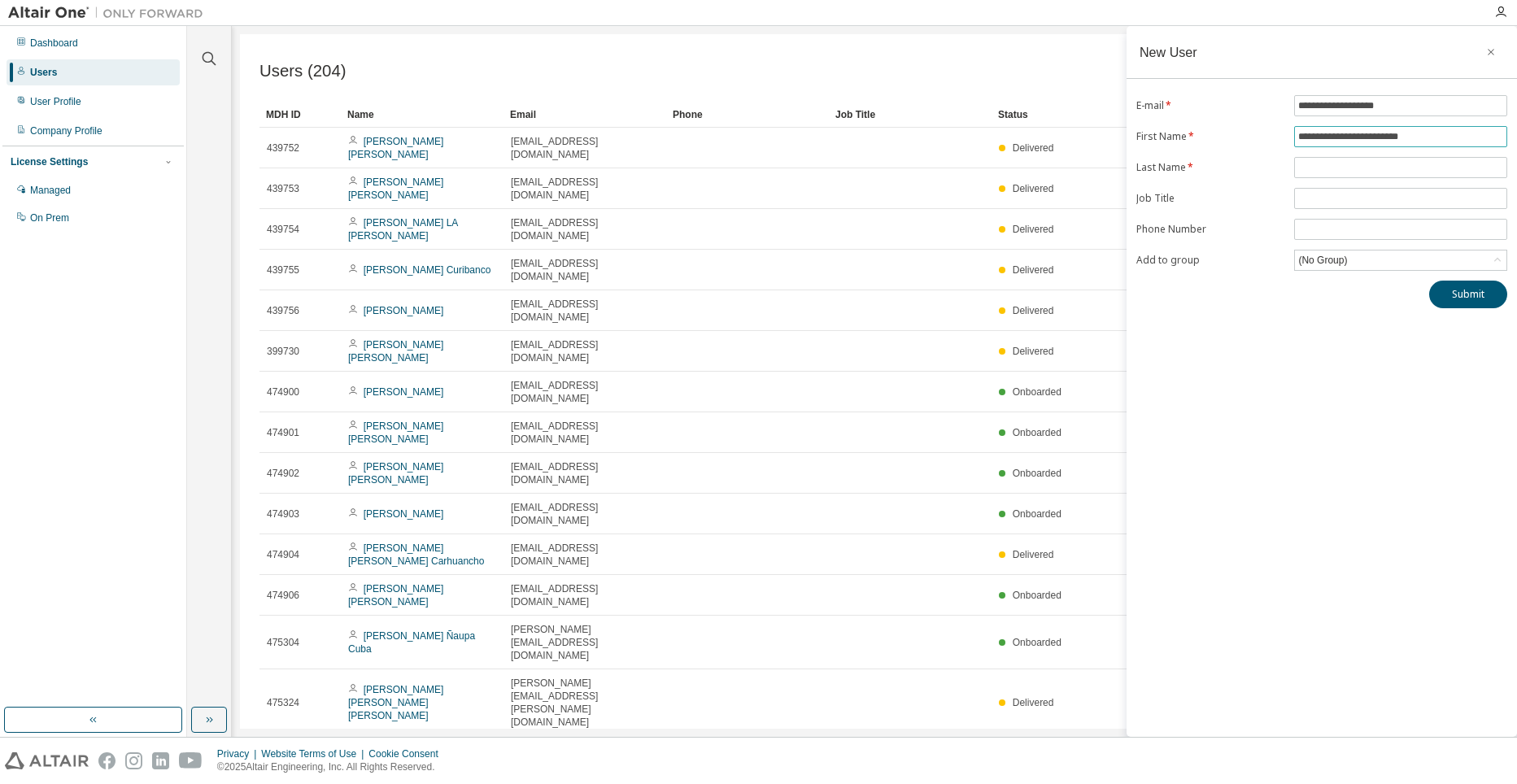
drag, startPoint x: 1427, startPoint y: 132, endPoint x: 1341, endPoint y: 137, distance: 86.1
click at [1341, 137] on input "**********" at bounding box center [1401, 136] width 205 height 13
type input "*********"
click at [1382, 163] on input "text" at bounding box center [1401, 167] width 205 height 13
paste input "**********"
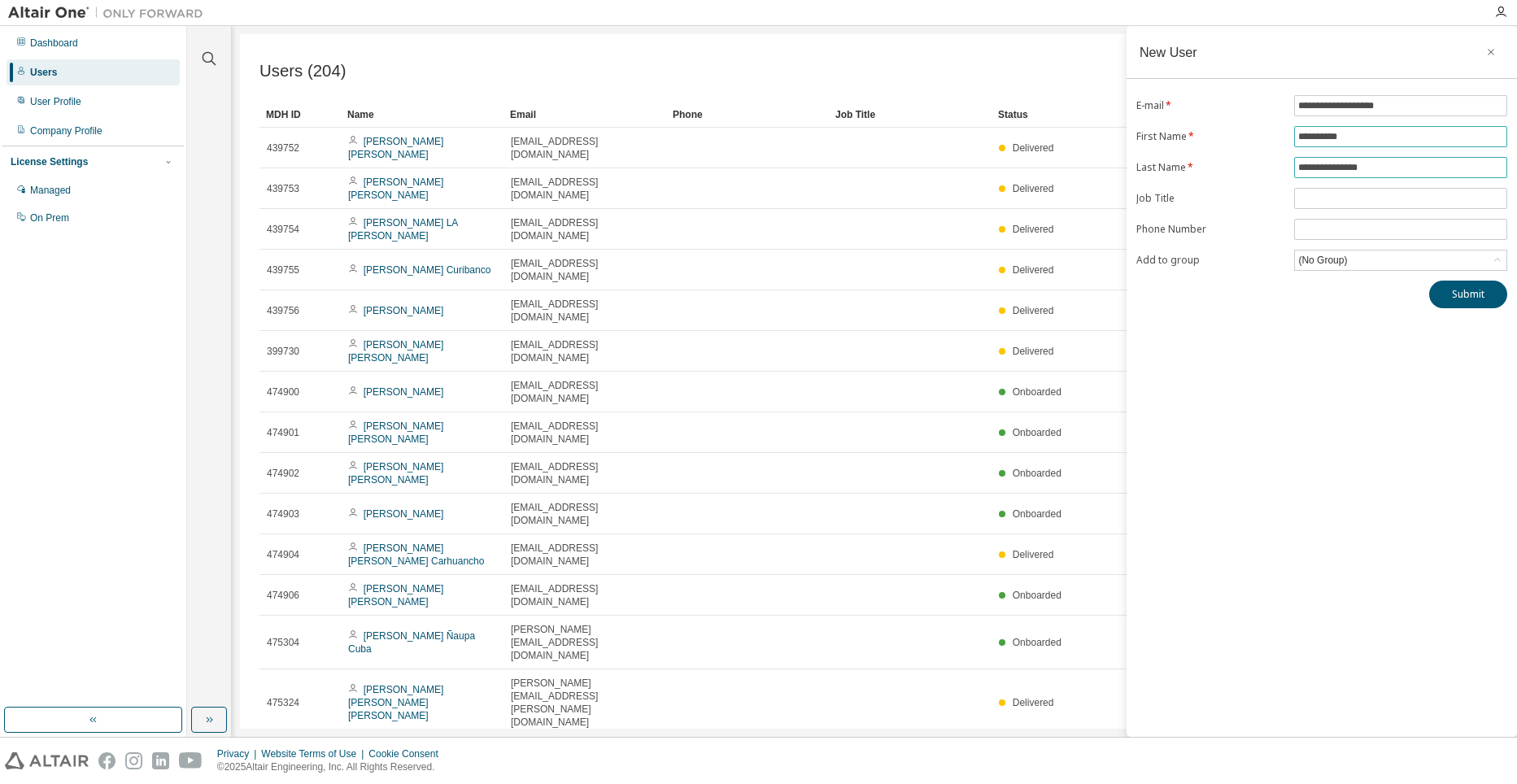
type input "**********"
click at [1377, 131] on input "*********" at bounding box center [1401, 136] width 205 height 13
type input "*********"
click at [1385, 254] on div "(No Group)" at bounding box center [1400, 259] width 211 height 19
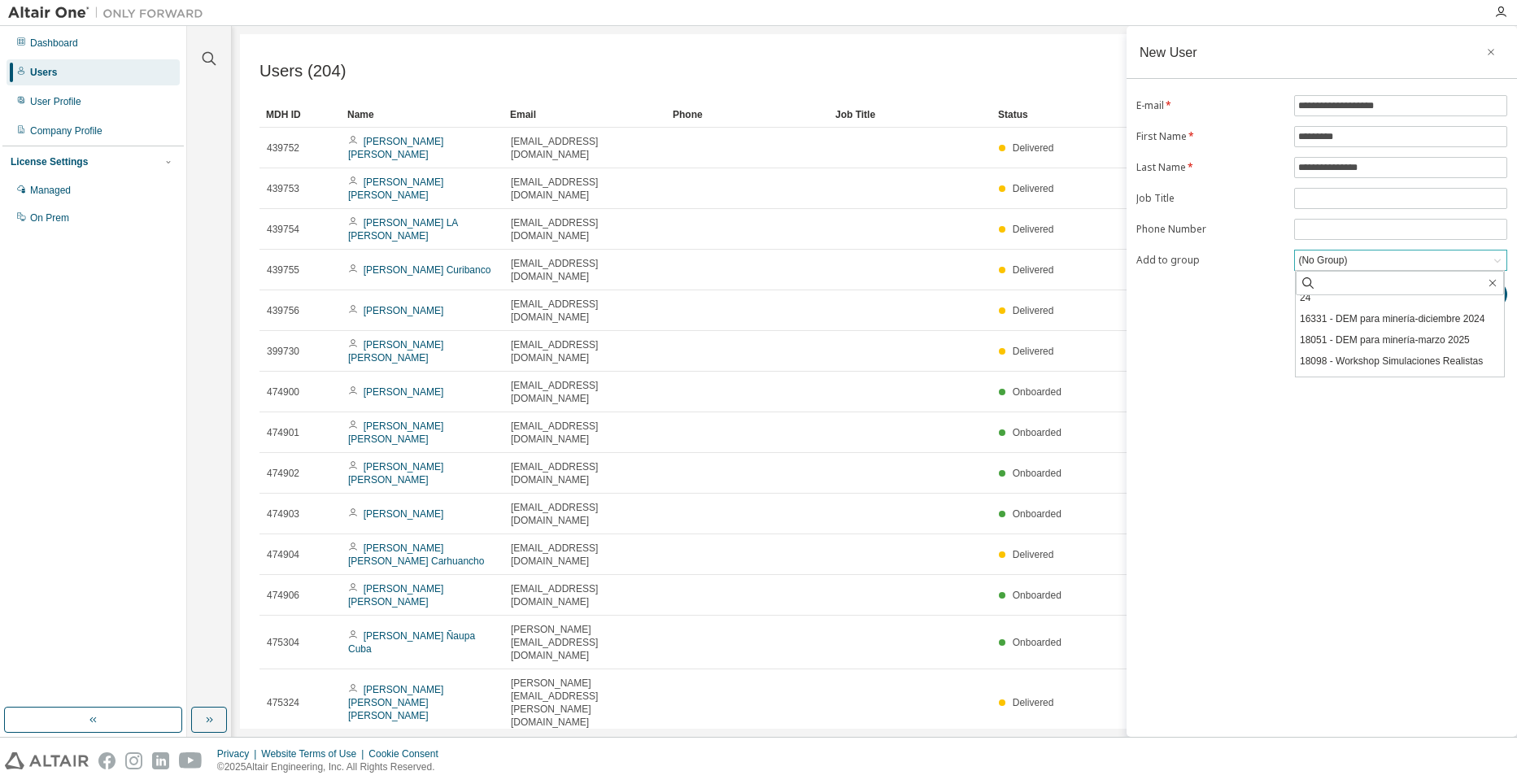
scroll to position [402, 0]
click at [1396, 368] on li "18764 - Fluidos con Altair CFD-agosto 2025" at bounding box center [1400, 378] width 209 height 21
click at [1475, 303] on button "Submit" at bounding box center [1468, 307] width 78 height 28
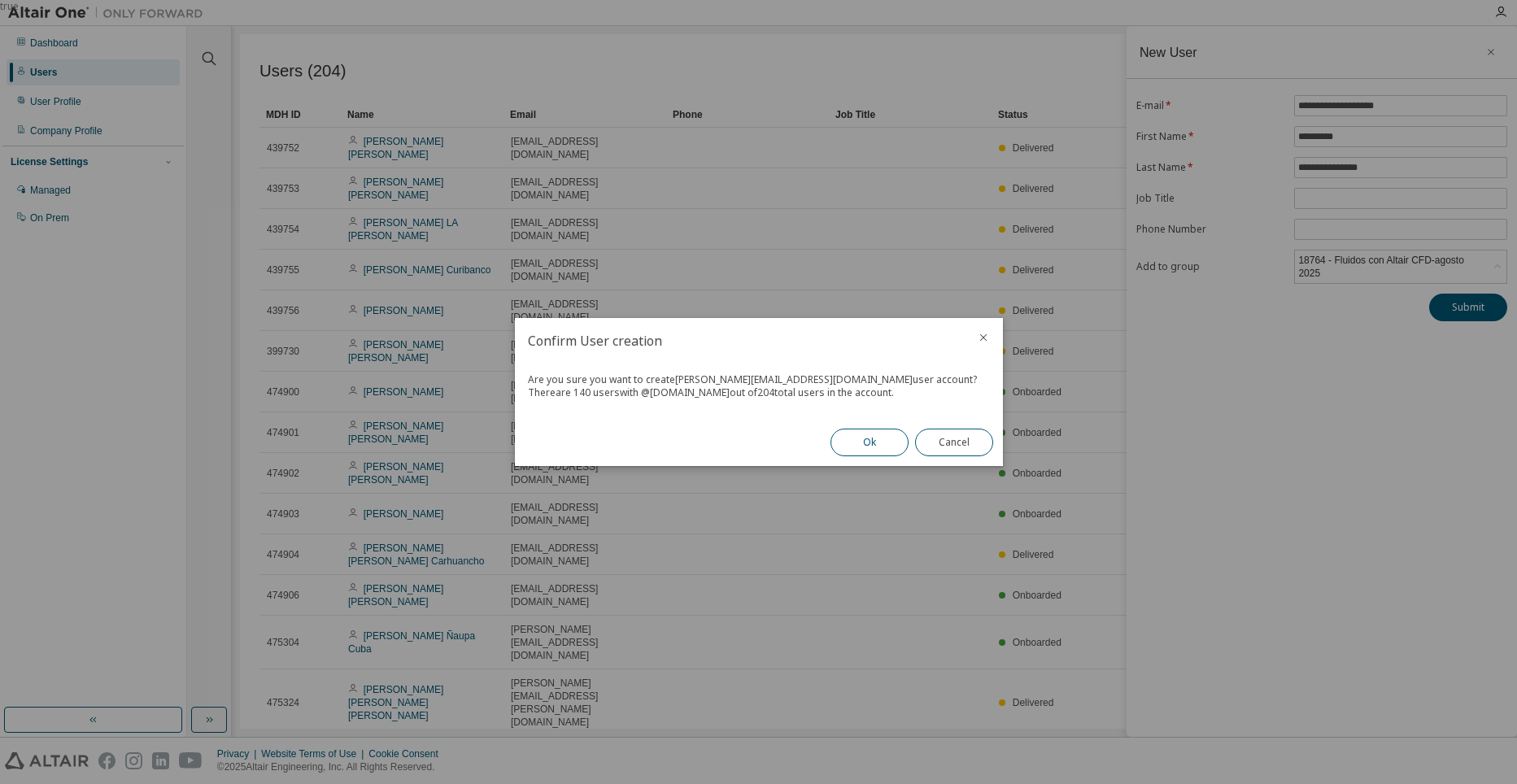
click at [868, 444] on button "Ok" at bounding box center [869, 442] width 78 height 28
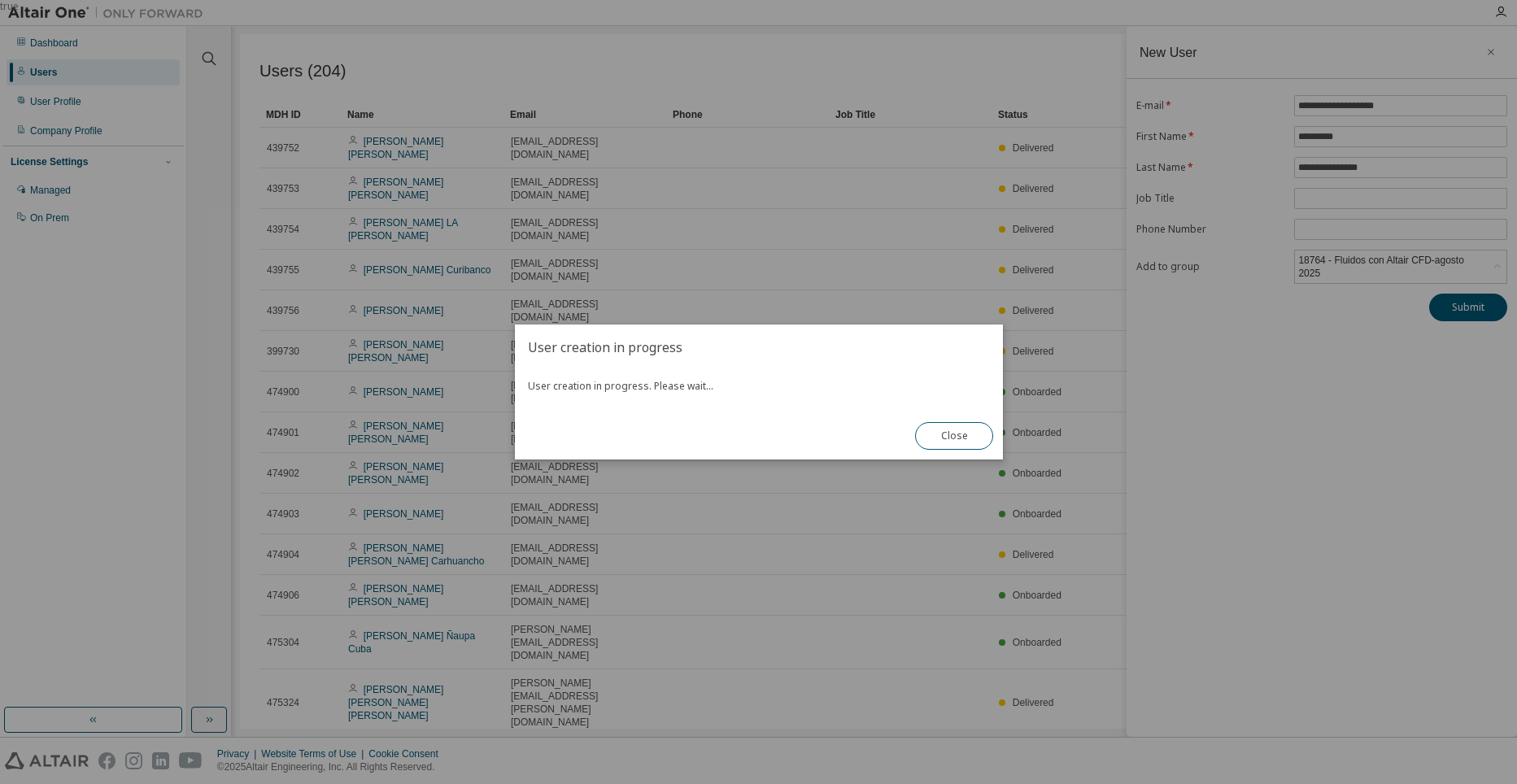
click at [867, 358] on h2 "User creation in progress" at bounding box center [758, 348] width 488 height 46
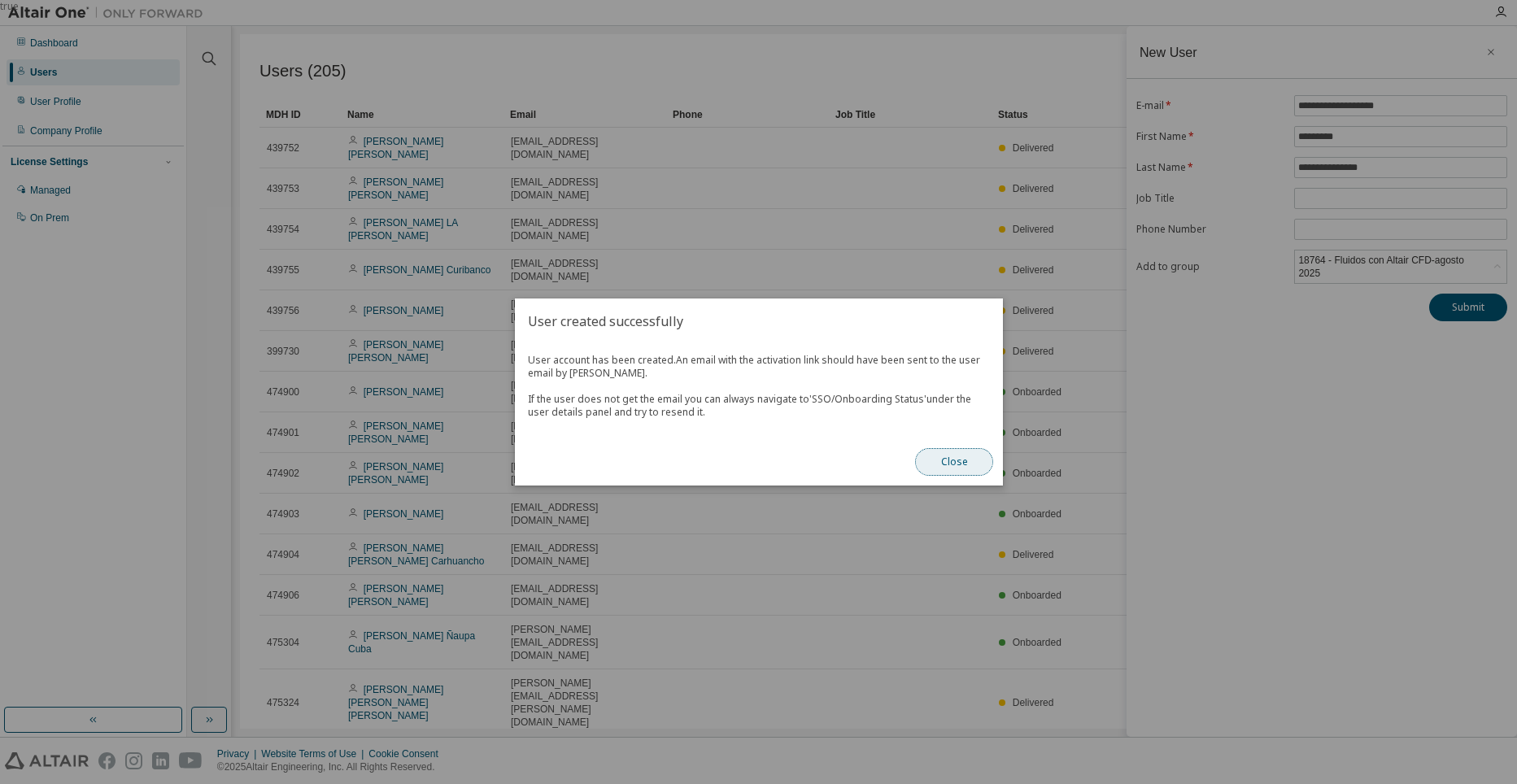
click at [972, 459] on button "Close" at bounding box center [954, 461] width 78 height 28
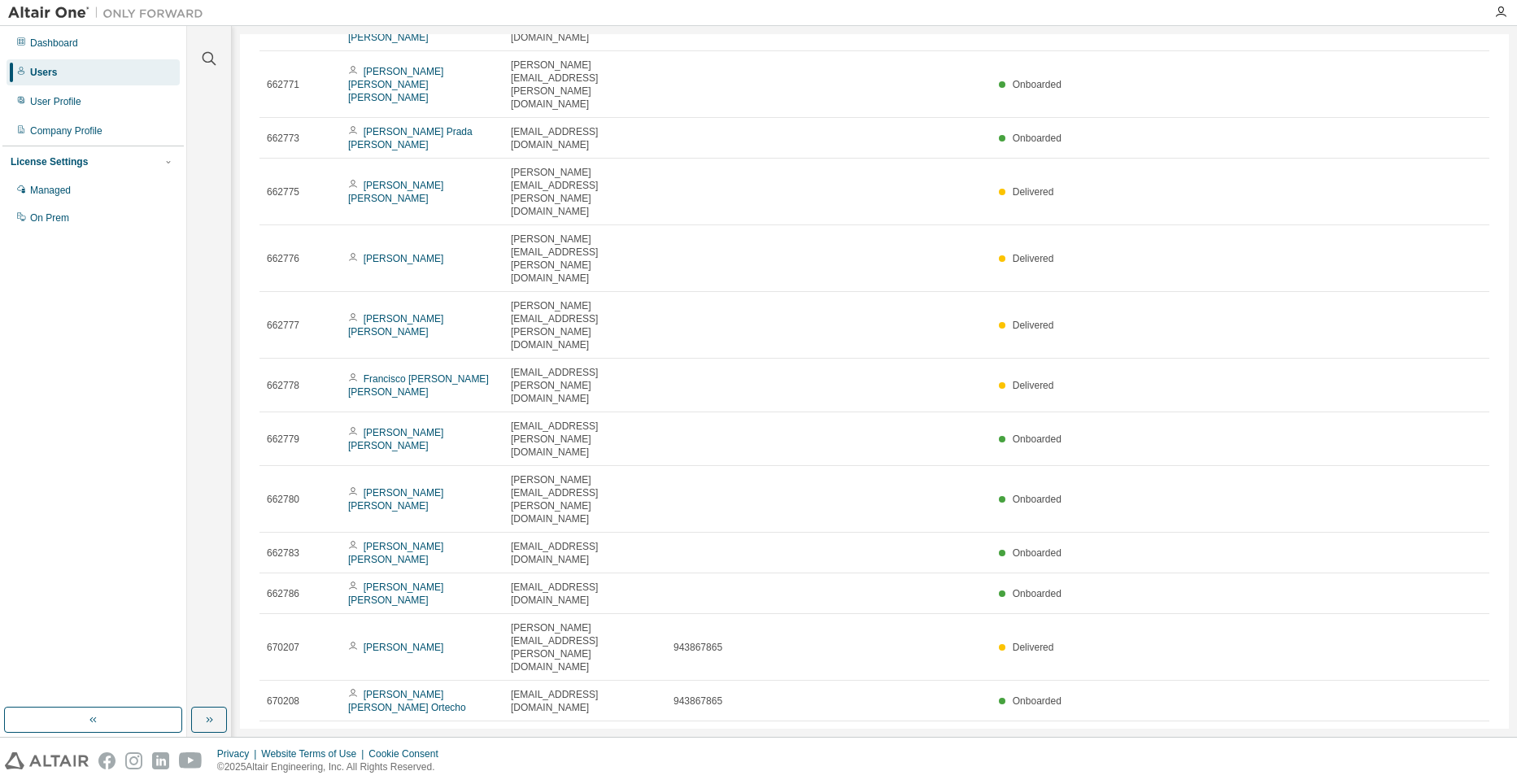
scroll to position [2538, 0]
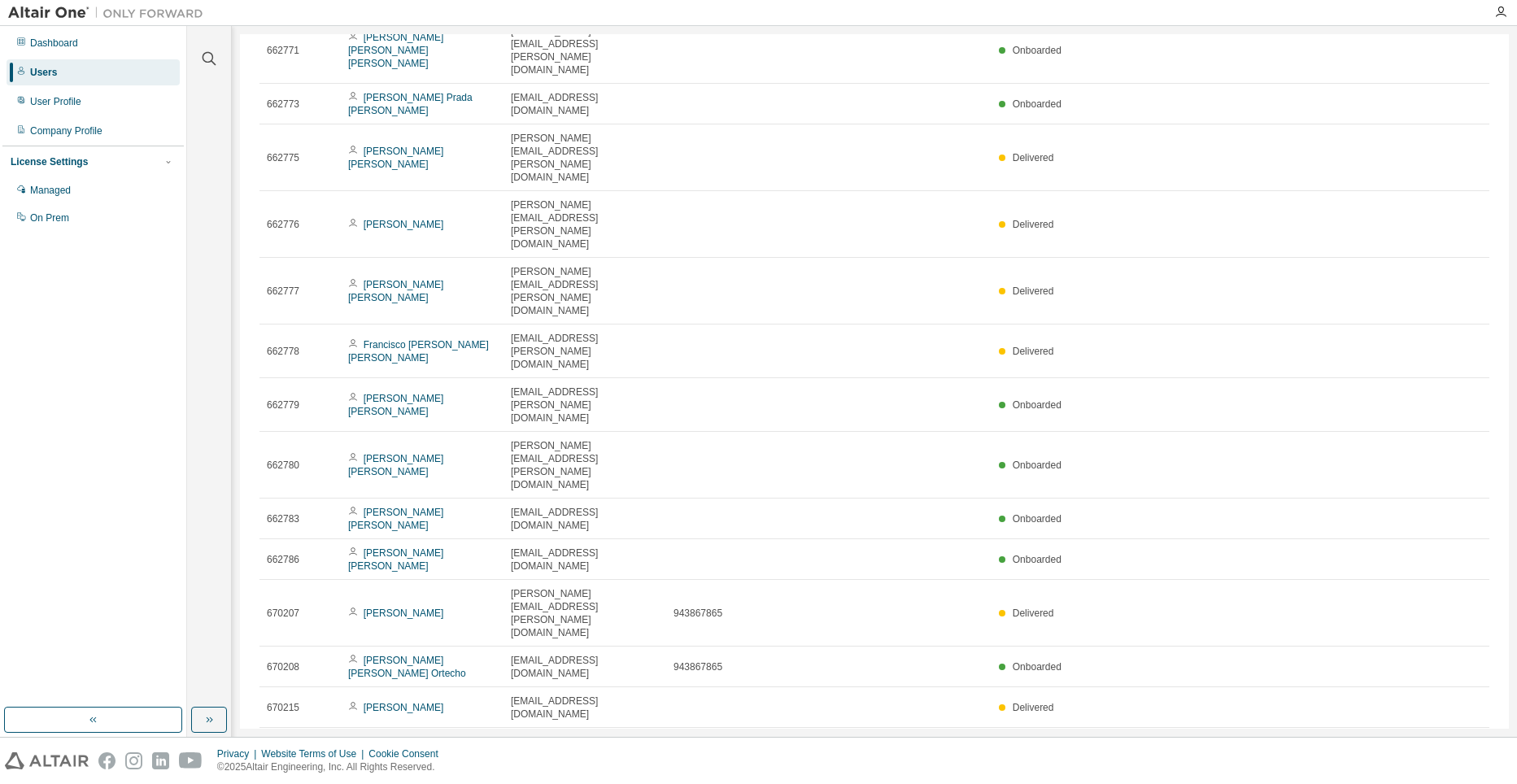
type input "*"
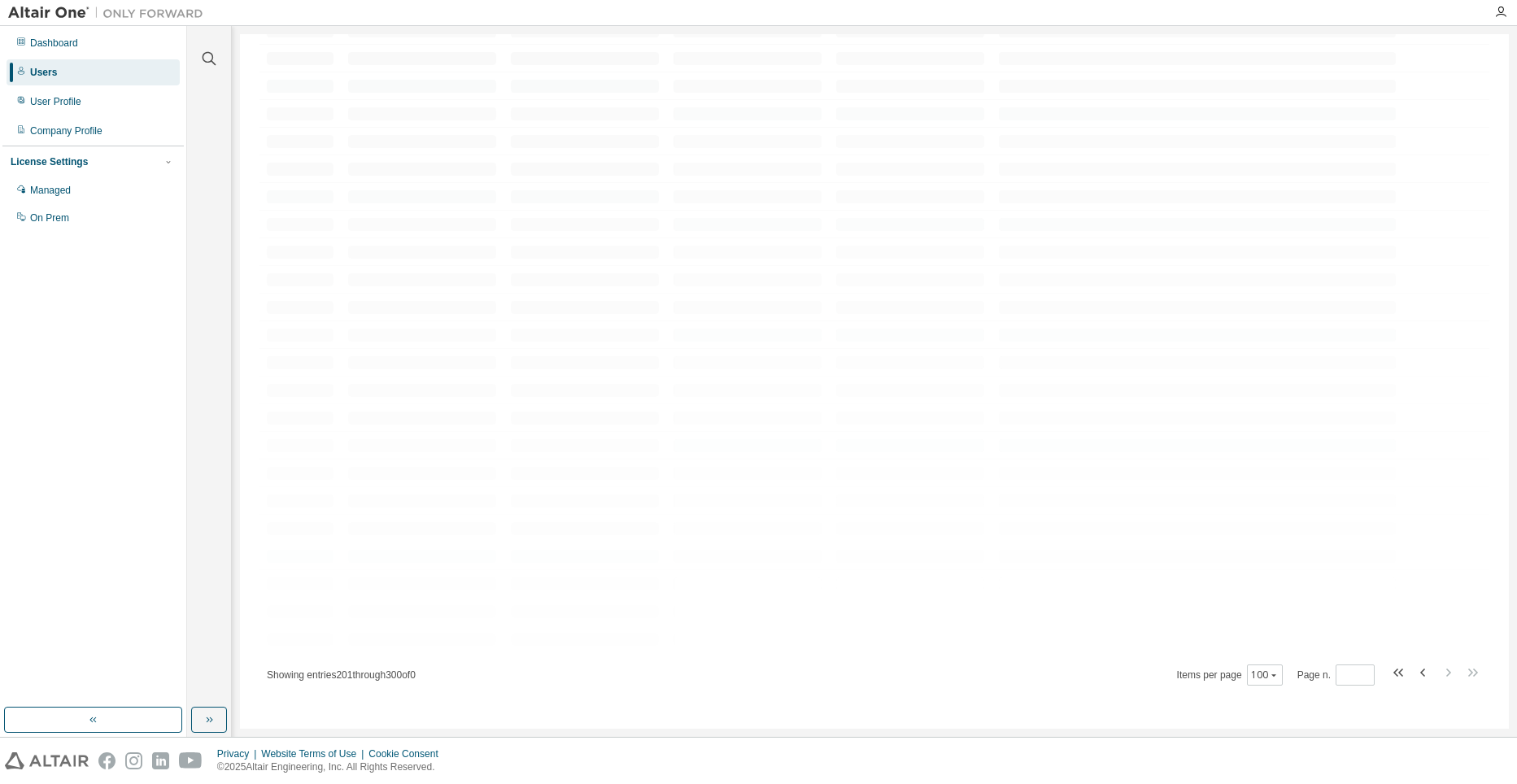
scroll to position [0, 0]
